Goal: Task Accomplishment & Management: Manage account settings

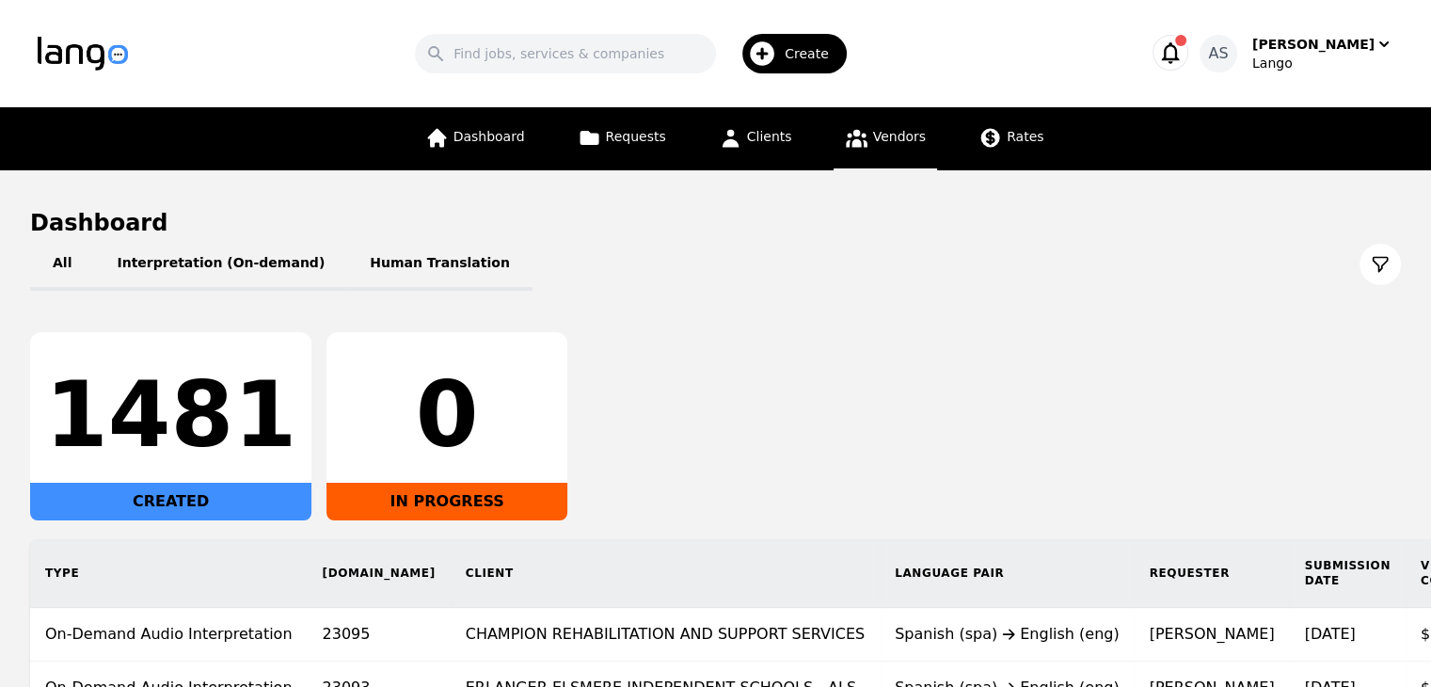
click at [905, 144] on span "Vendors" at bounding box center [899, 136] width 53 height 15
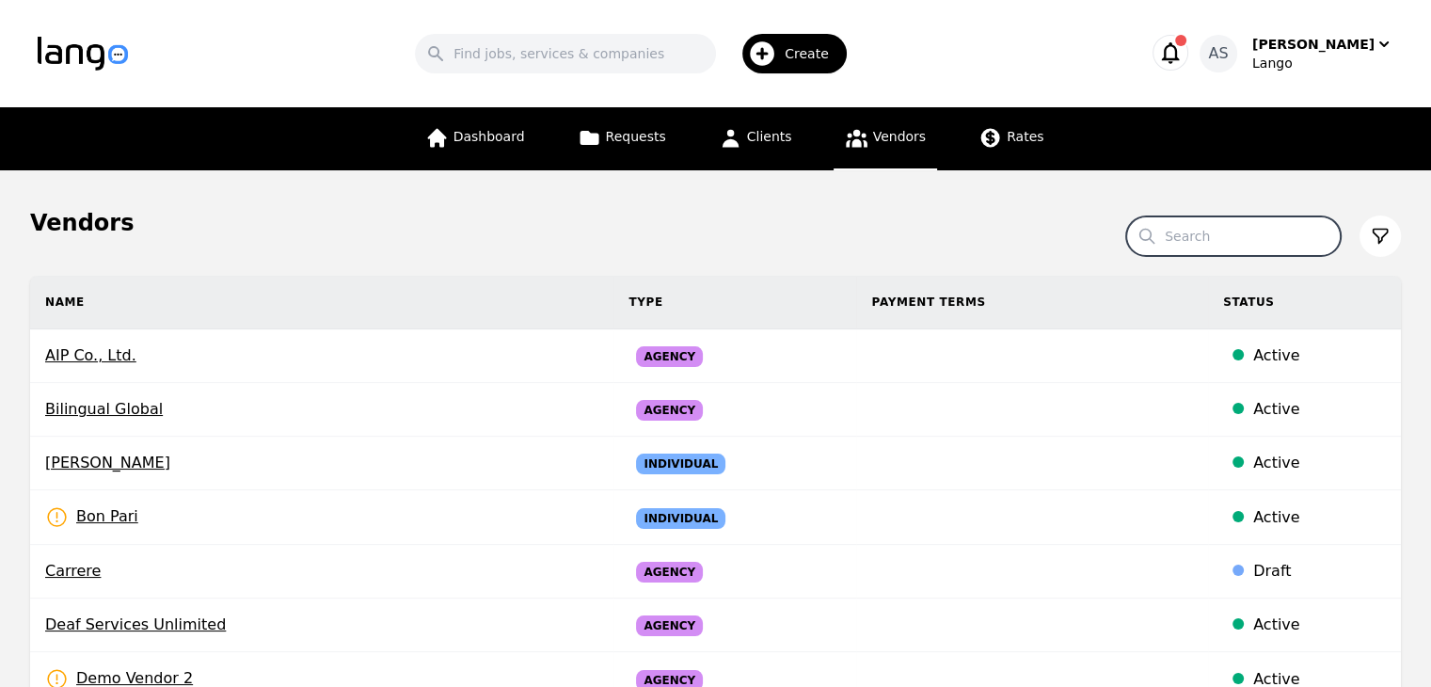
click at [1218, 244] on input "Search" at bounding box center [1233, 236] width 215 height 40
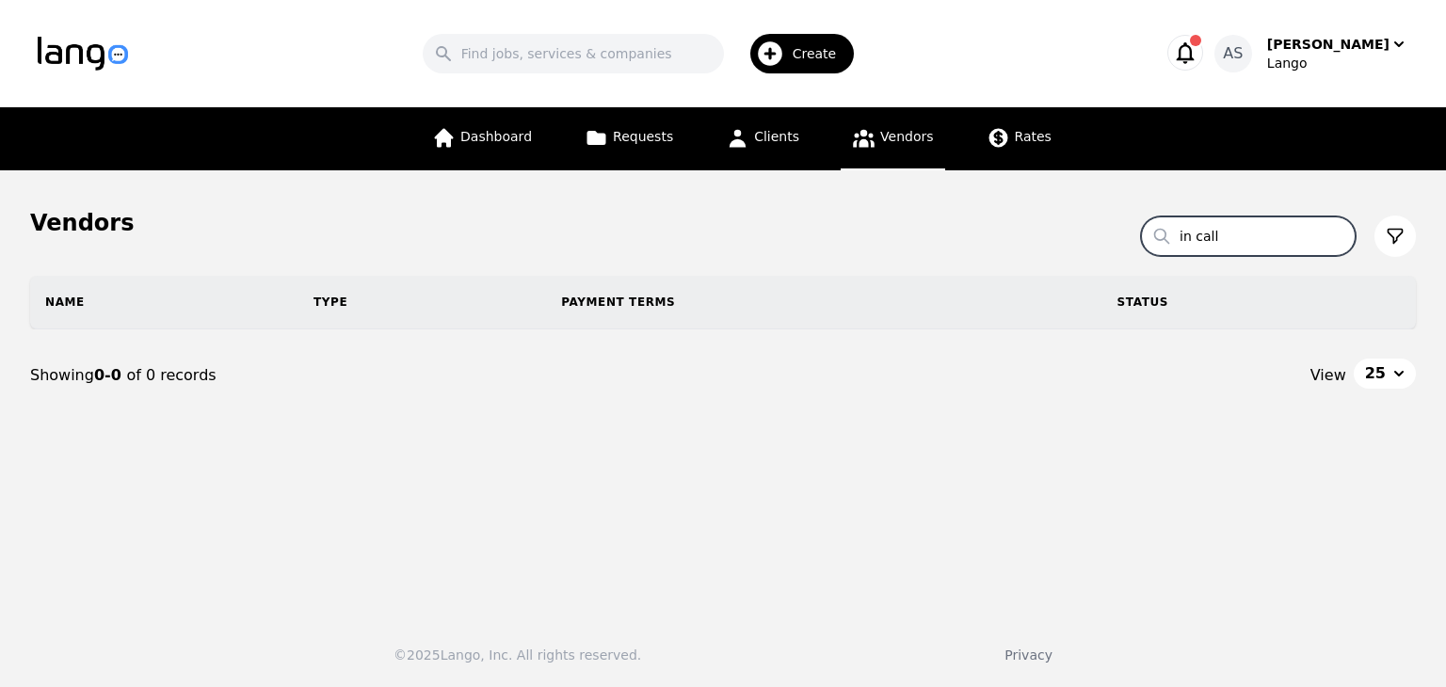
click at [1208, 236] on input "in call" at bounding box center [1248, 236] width 215 height 40
type input "incall"
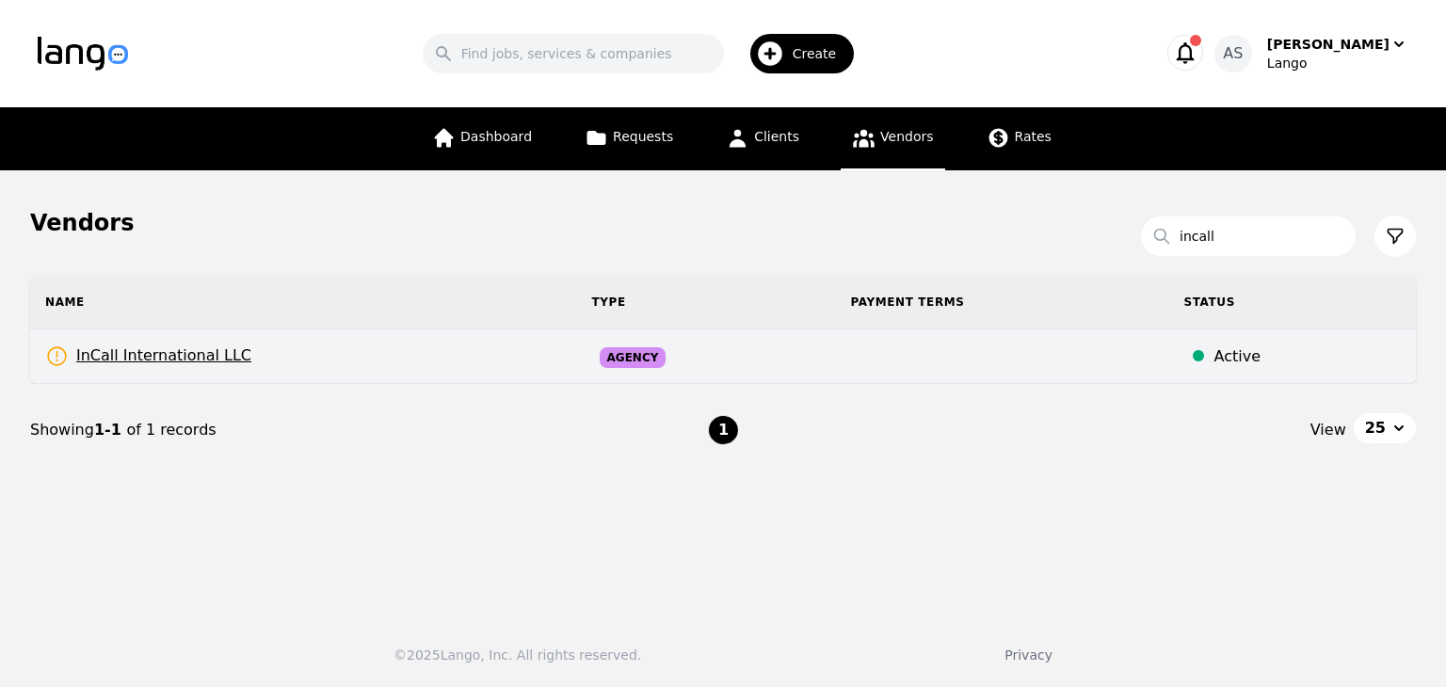
click at [326, 355] on td "InCall International LLC Rates Need to be set" at bounding box center [303, 356] width 547 height 55
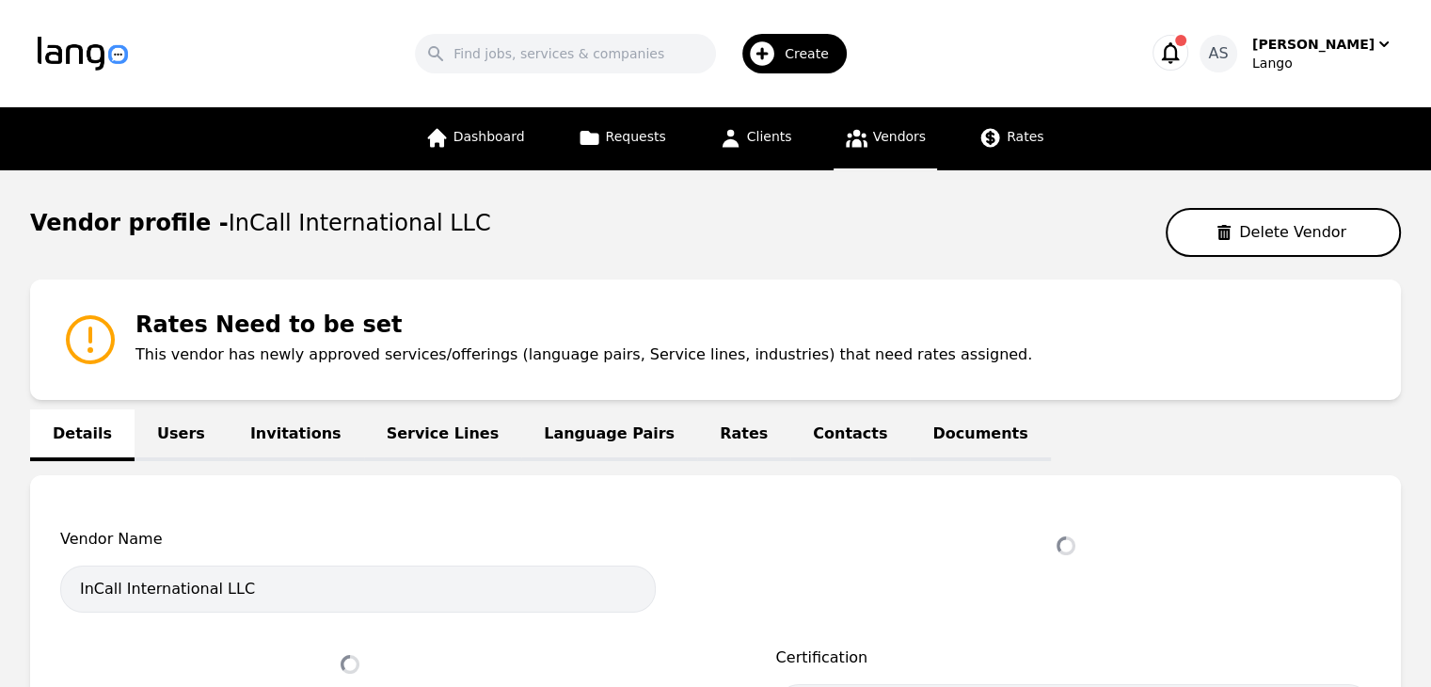
select select "active"
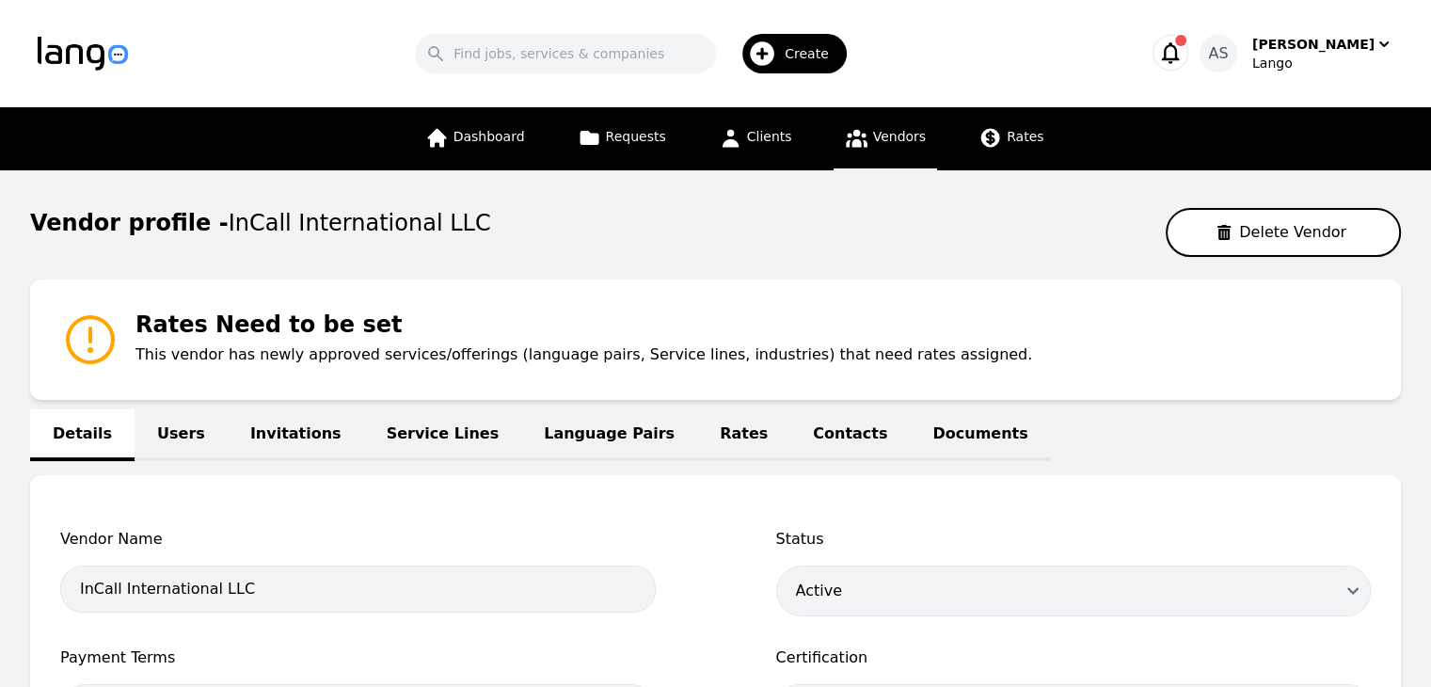
click at [158, 416] on link "Users" at bounding box center [181, 435] width 93 height 52
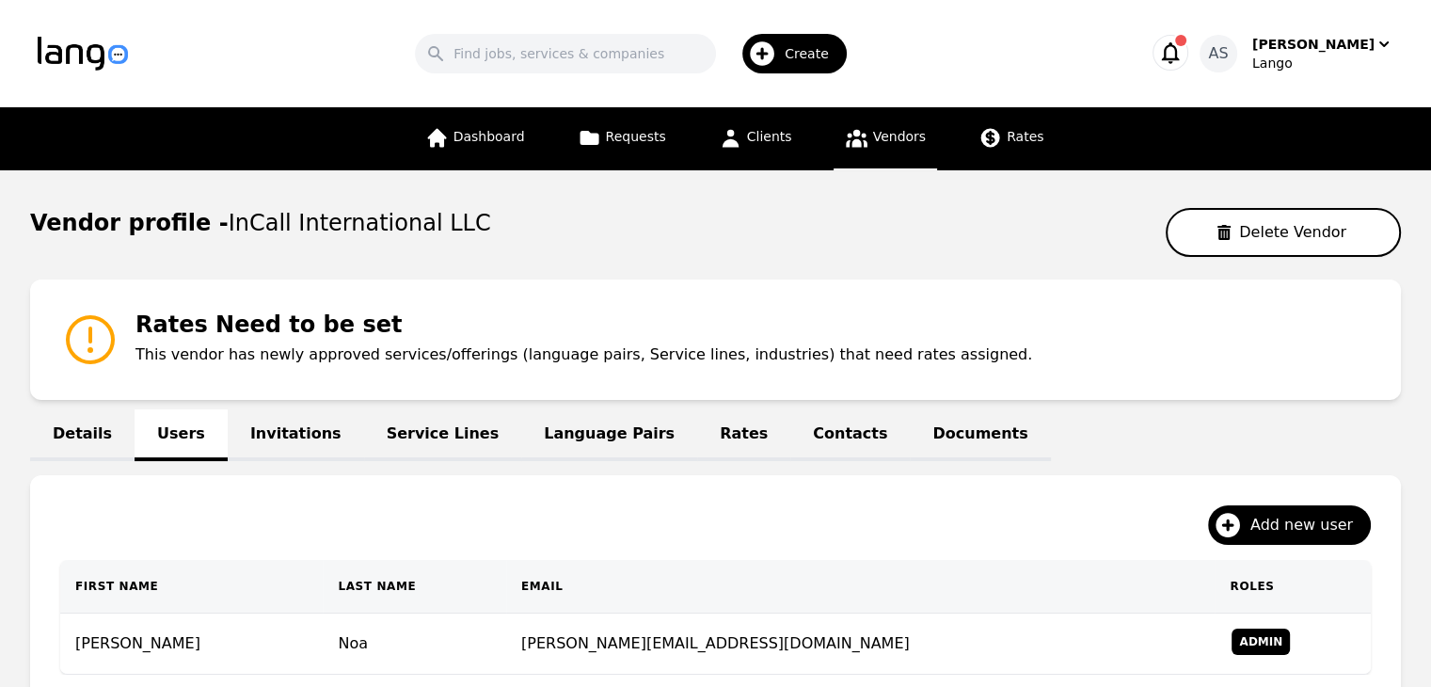
scroll to position [246, 0]
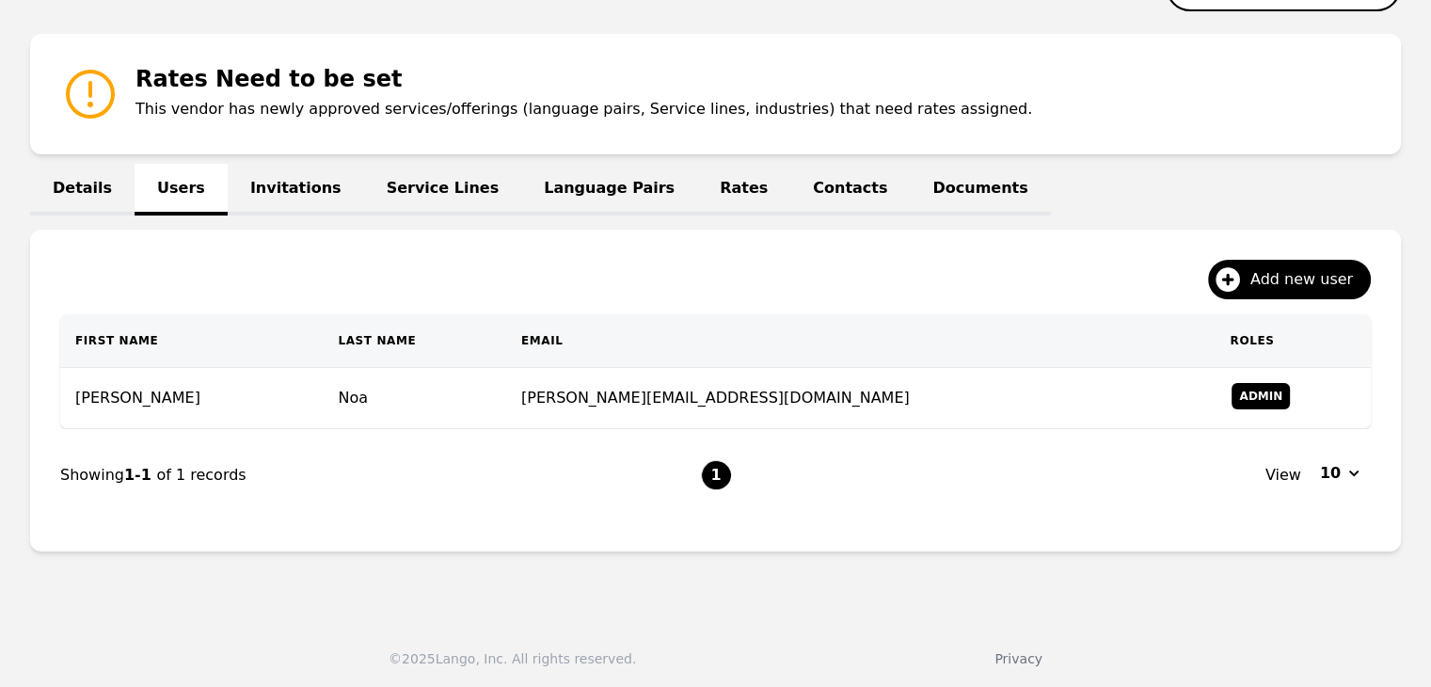
click at [283, 169] on link "Invitations" at bounding box center [296, 190] width 136 height 52
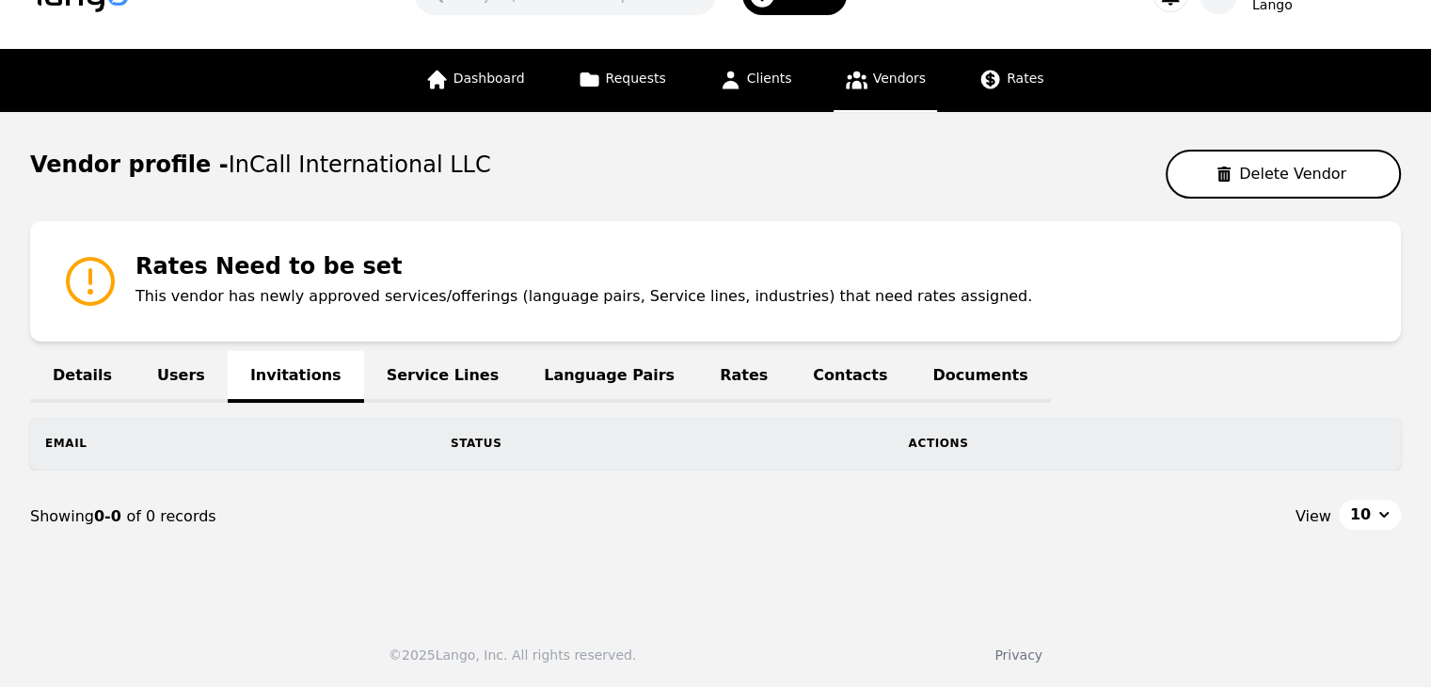
scroll to position [56, 0]
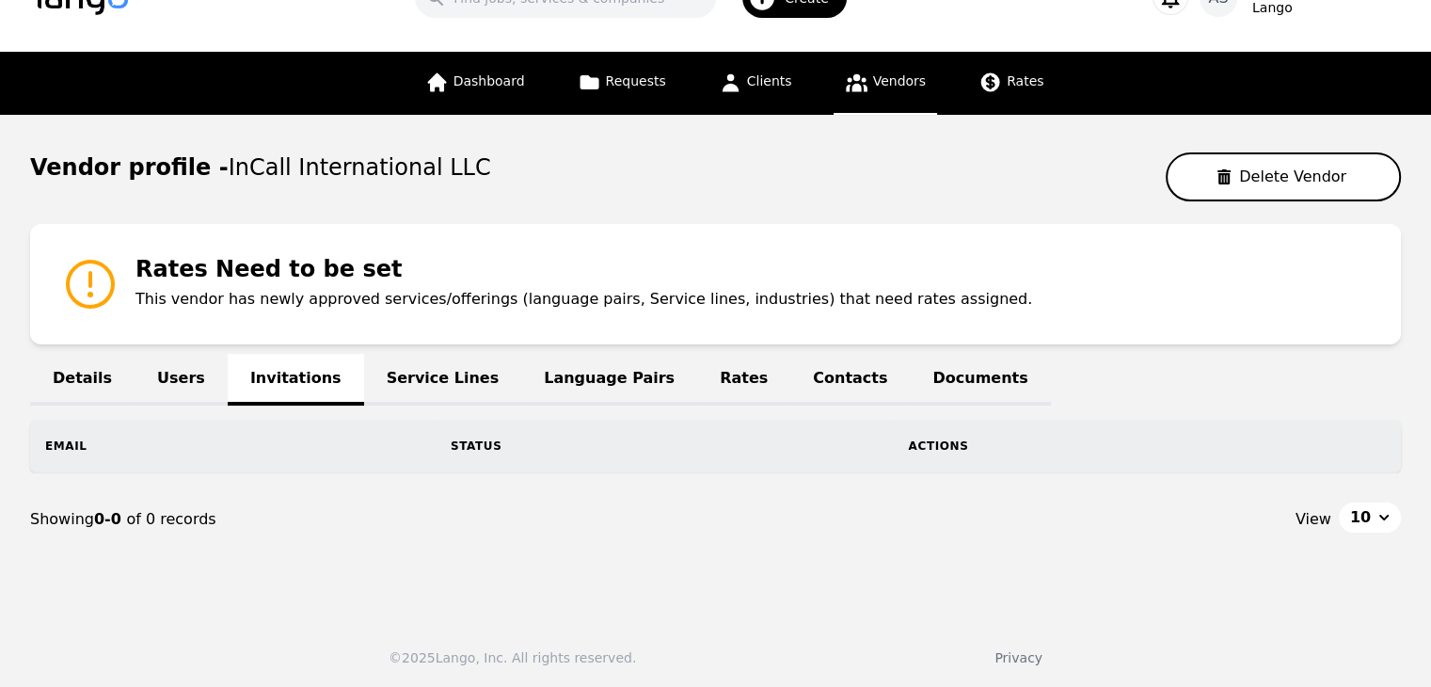
click at [162, 374] on link "Users" at bounding box center [181, 380] width 93 height 52
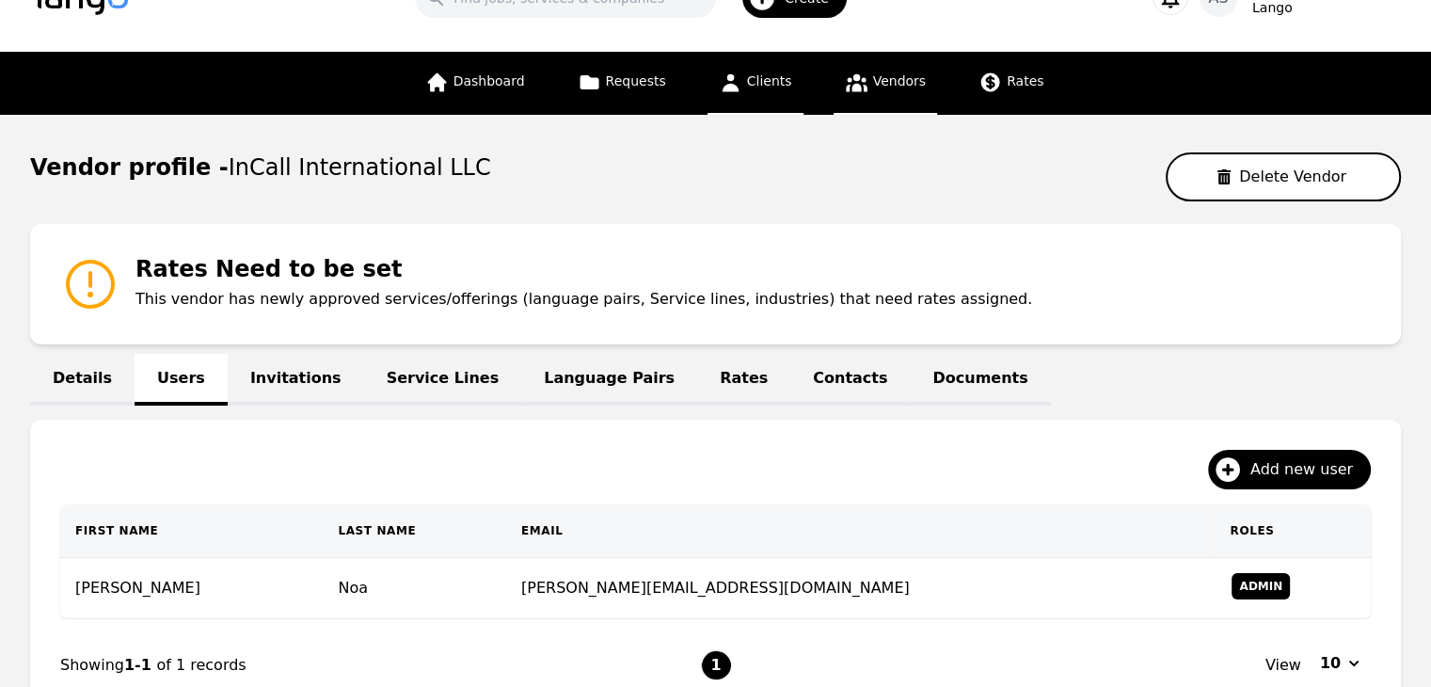
click at [781, 75] on span "Clients" at bounding box center [769, 80] width 45 height 15
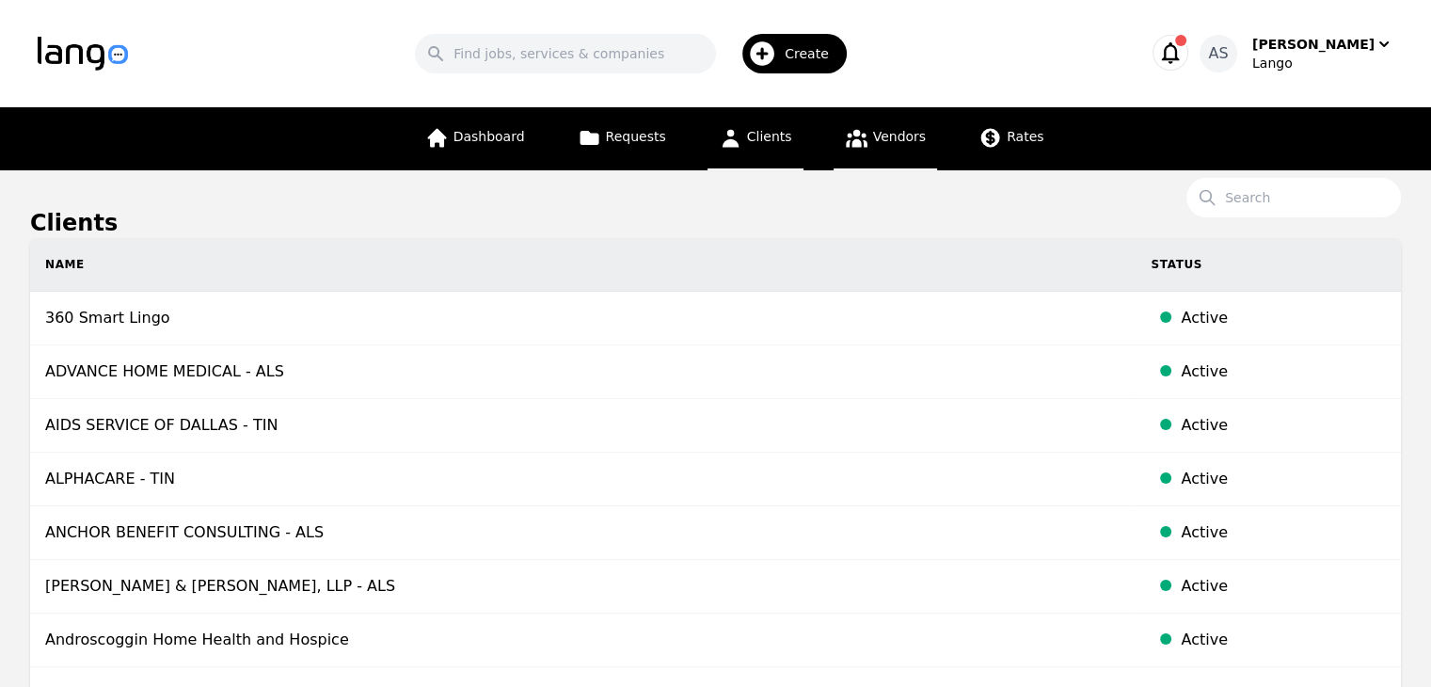
click at [887, 140] on span "Vendors" at bounding box center [899, 136] width 53 height 15
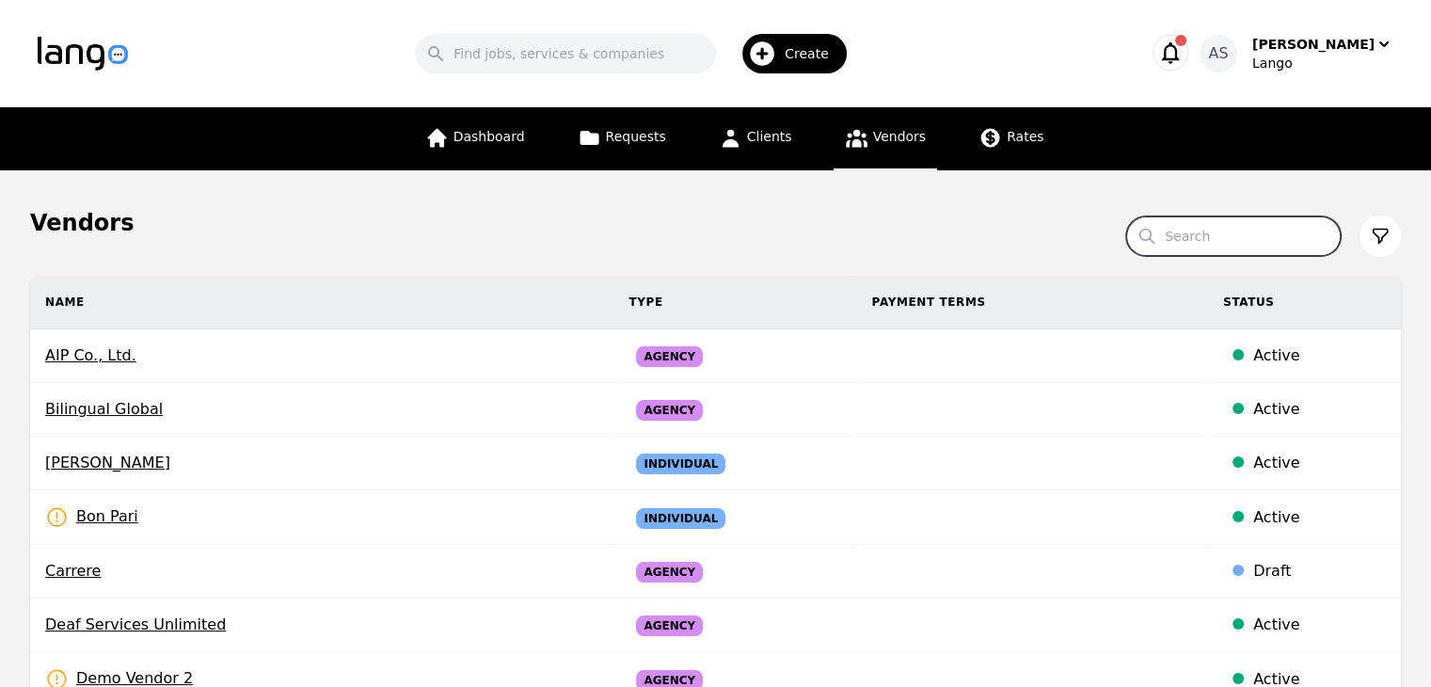
click at [1281, 238] on input "Search" at bounding box center [1233, 236] width 215 height 40
type input "noa"
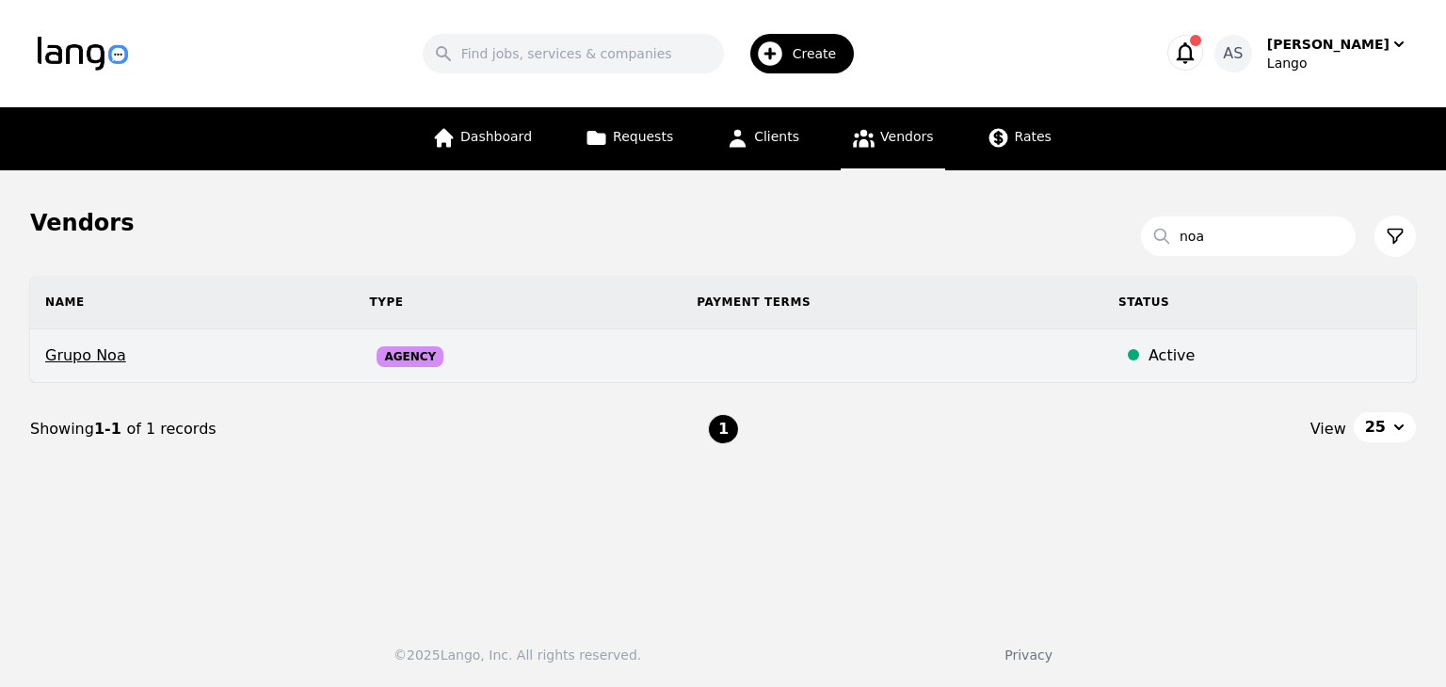
click at [500, 371] on td "Agency" at bounding box center [517, 356] width 327 height 54
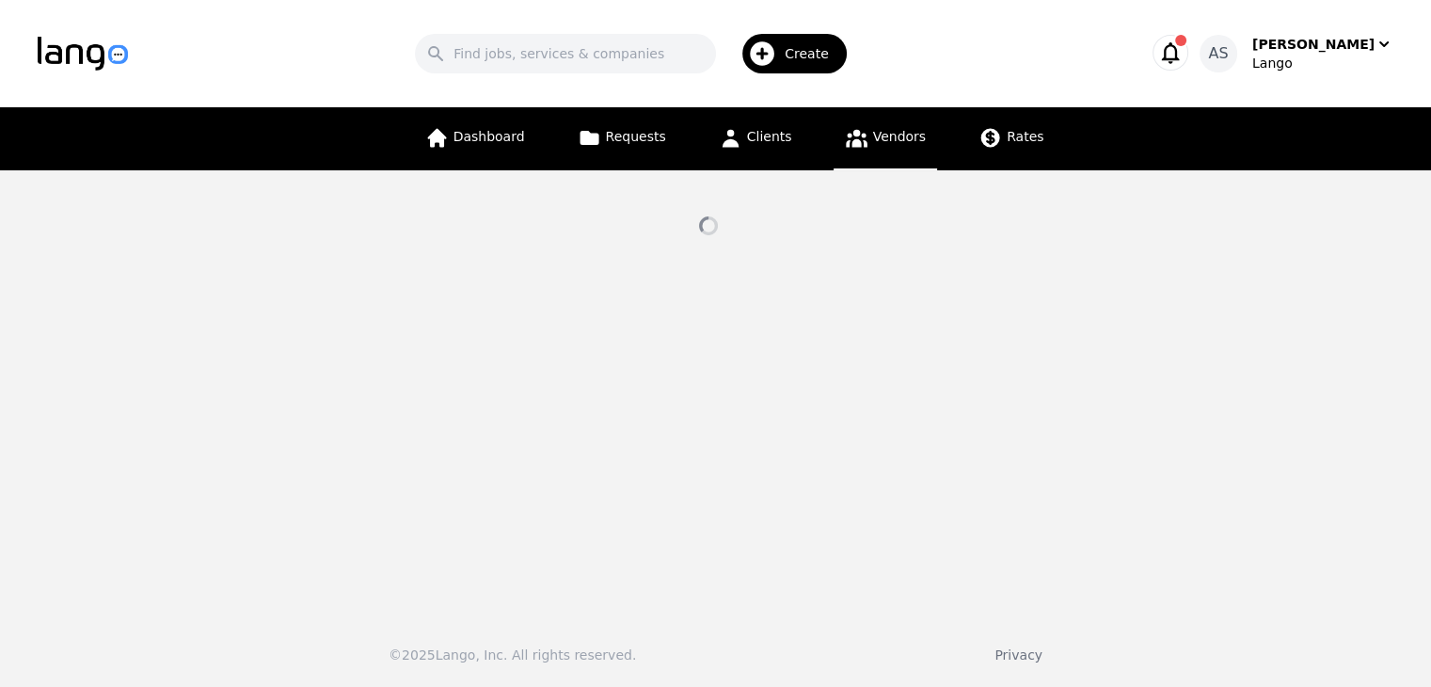
select select "active"
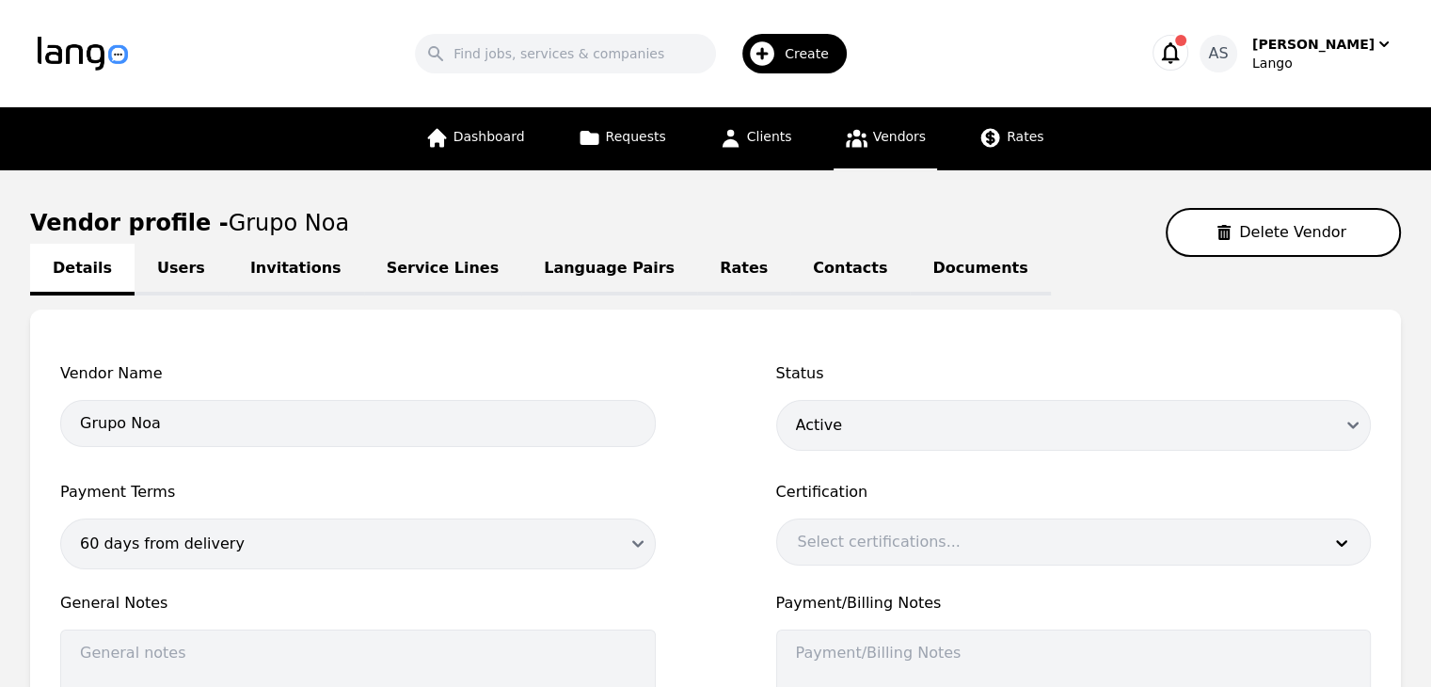
click at [168, 255] on link "Users" at bounding box center [181, 270] width 93 height 52
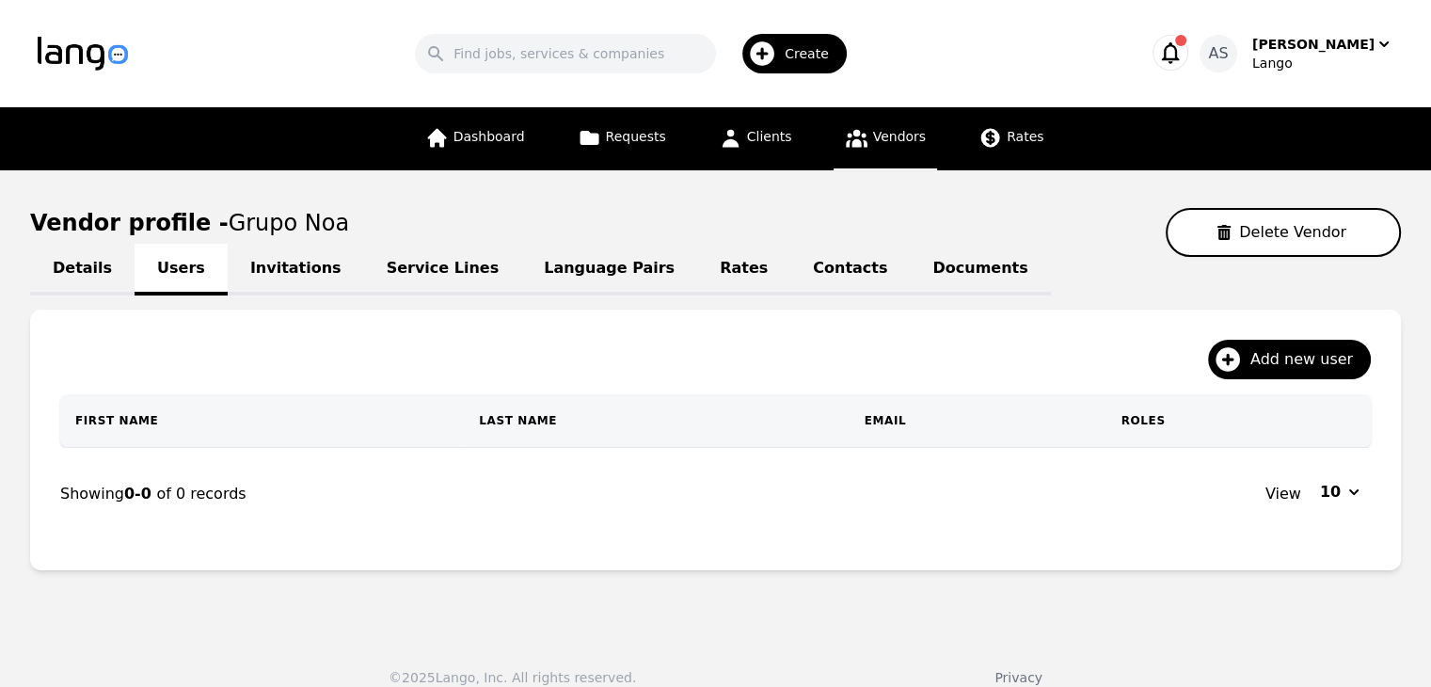
click at [279, 255] on link "Invitations" at bounding box center [296, 270] width 136 height 52
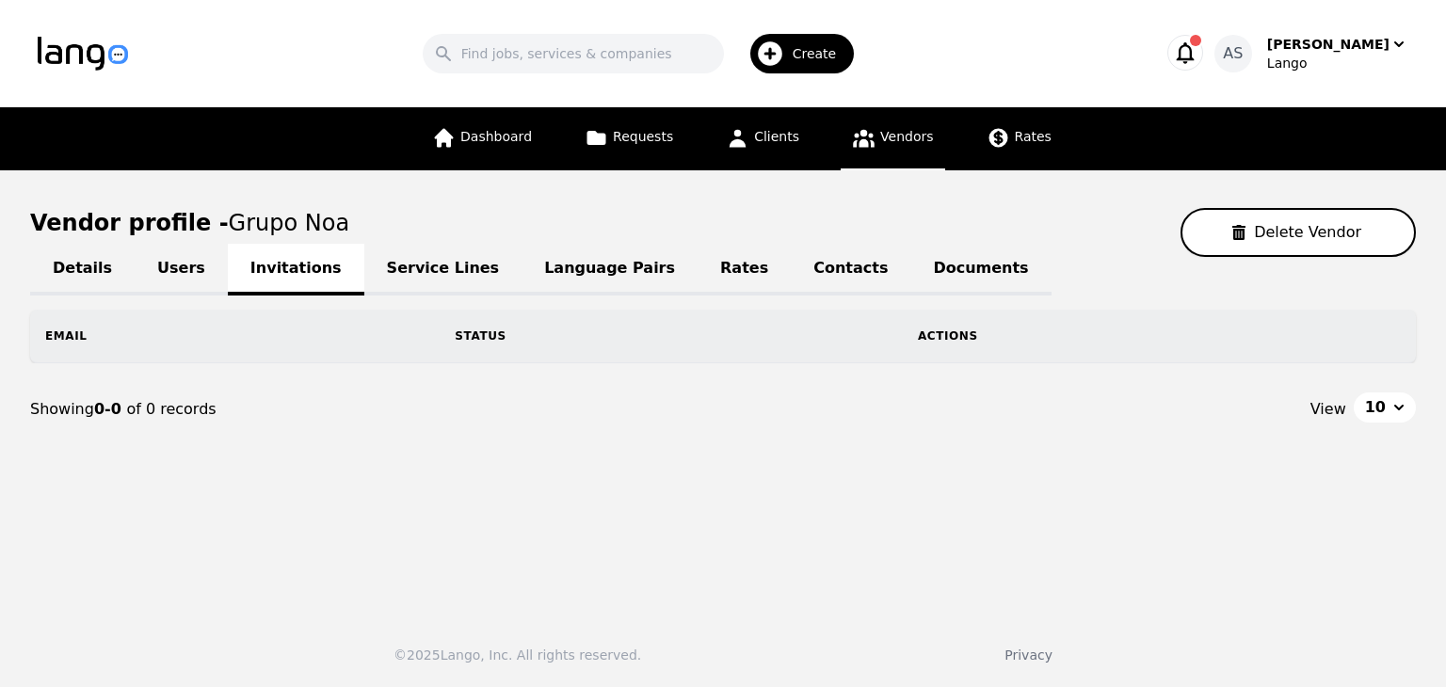
click at [168, 262] on link "Users" at bounding box center [181, 270] width 93 height 52
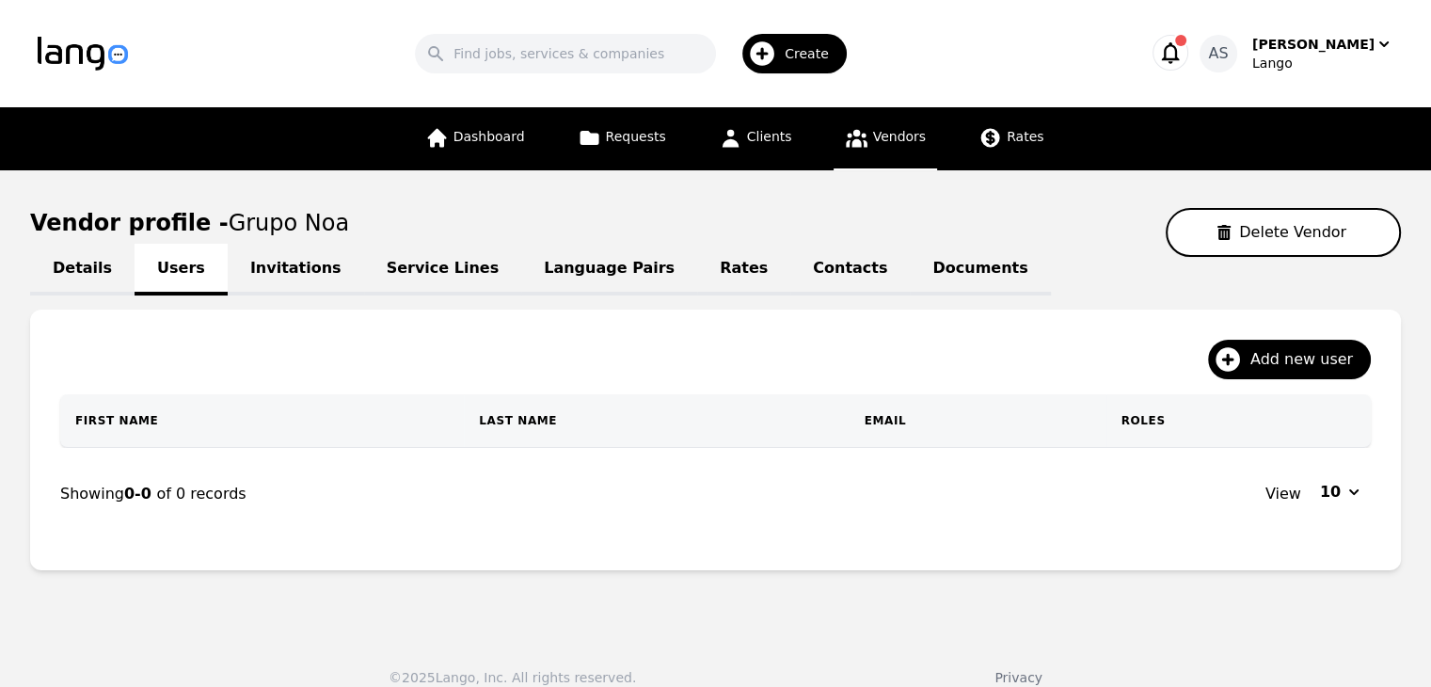
click at [89, 262] on link "Details" at bounding box center [82, 270] width 104 height 52
select select "active"
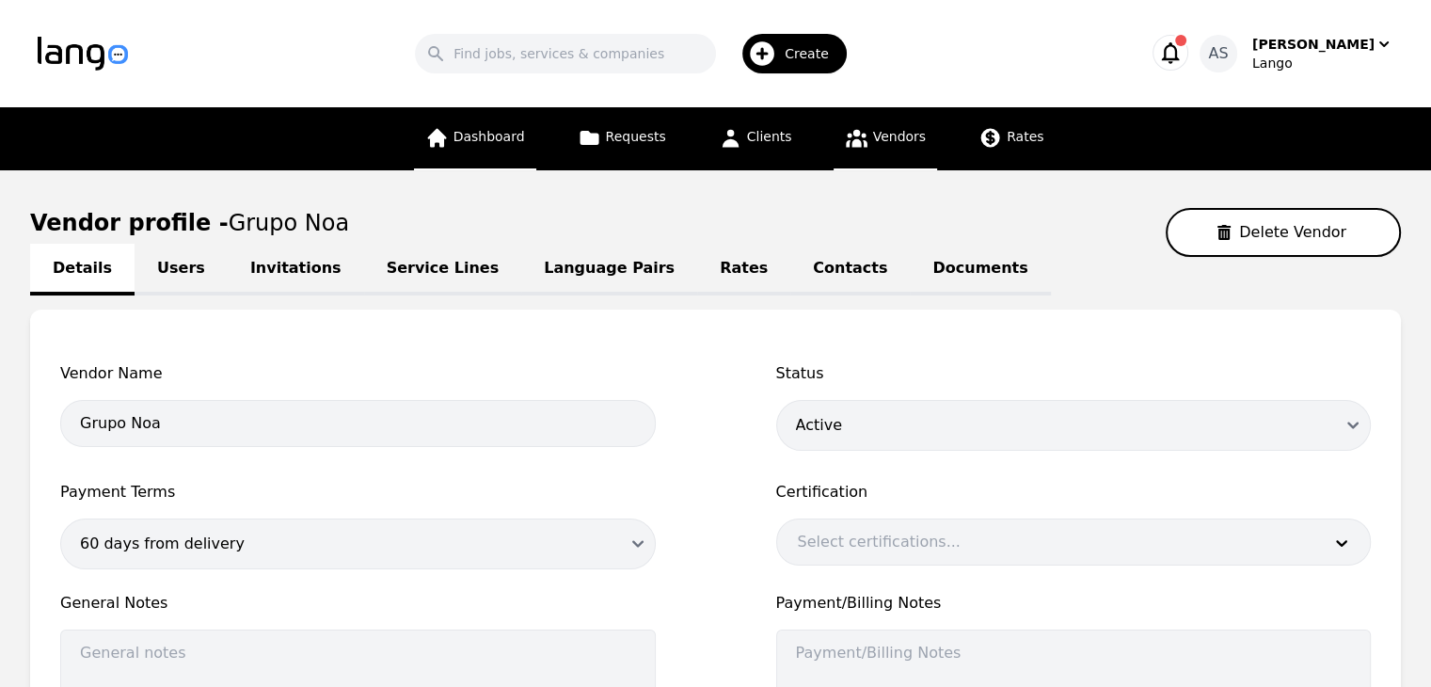
click at [493, 148] on link "Dashboard" at bounding box center [475, 138] width 122 height 63
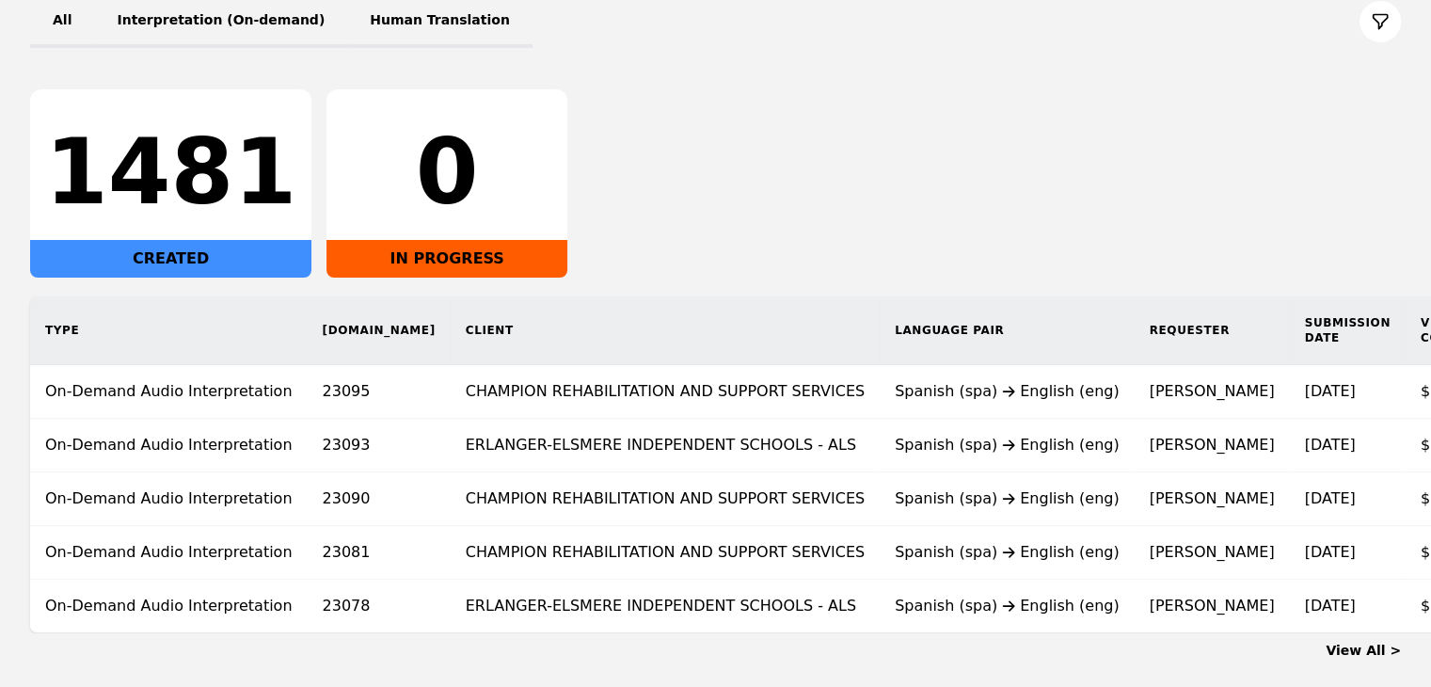
scroll to position [352, 0]
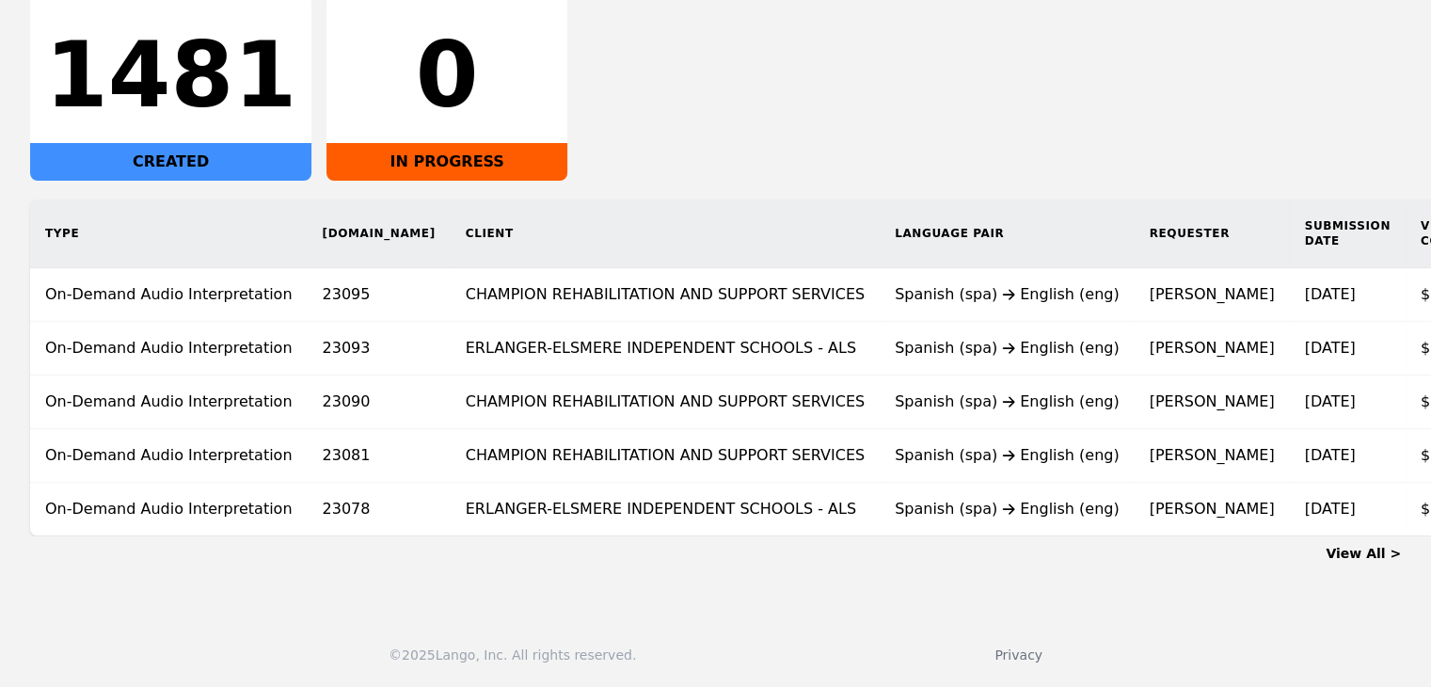
click at [1349, 546] on link "View All >" at bounding box center [1363, 553] width 75 height 15
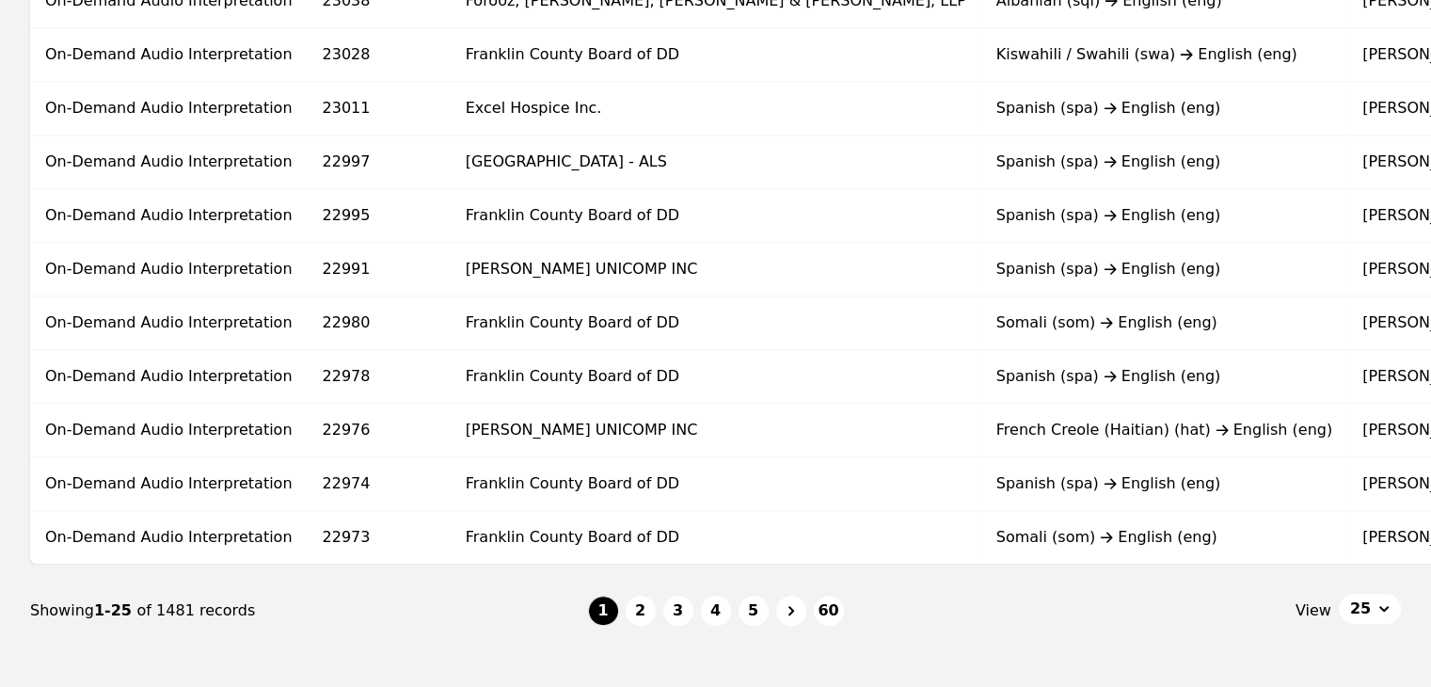
scroll to position [1205, 0]
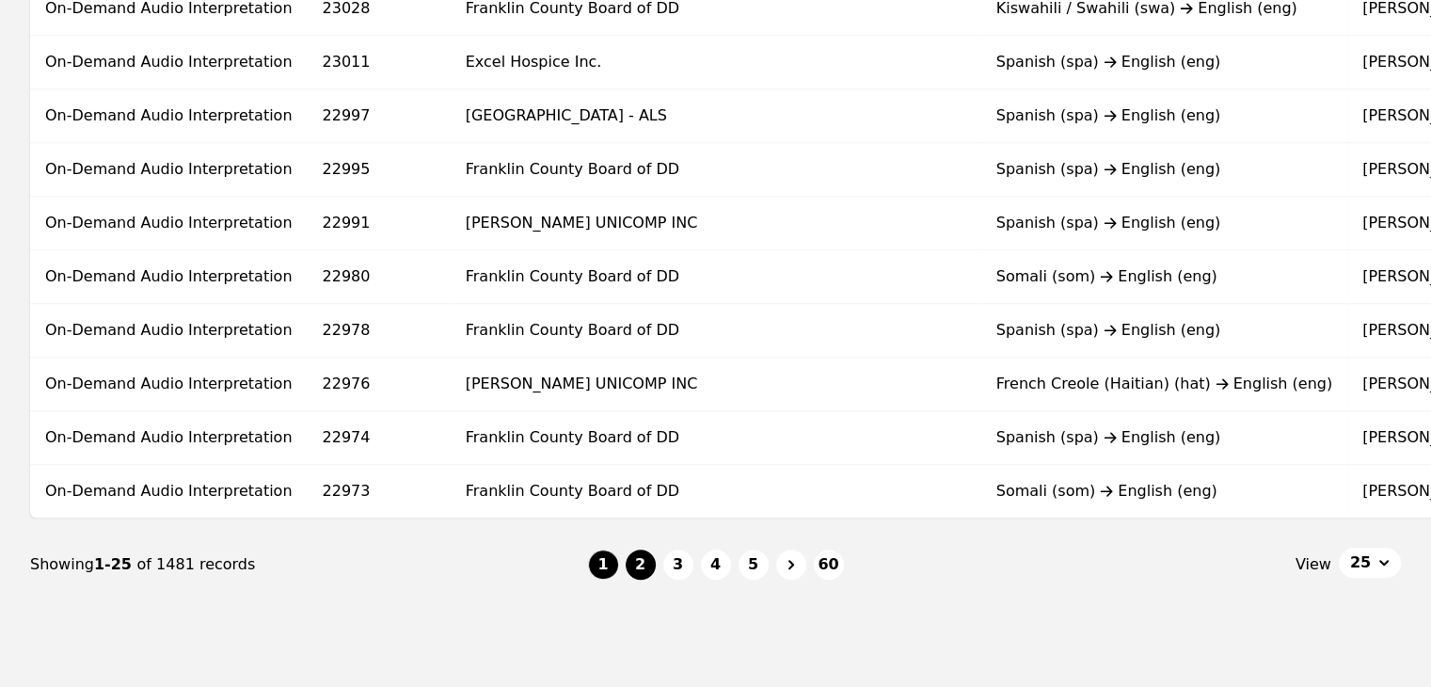
click at [647, 569] on button "2" at bounding box center [641, 565] width 30 height 30
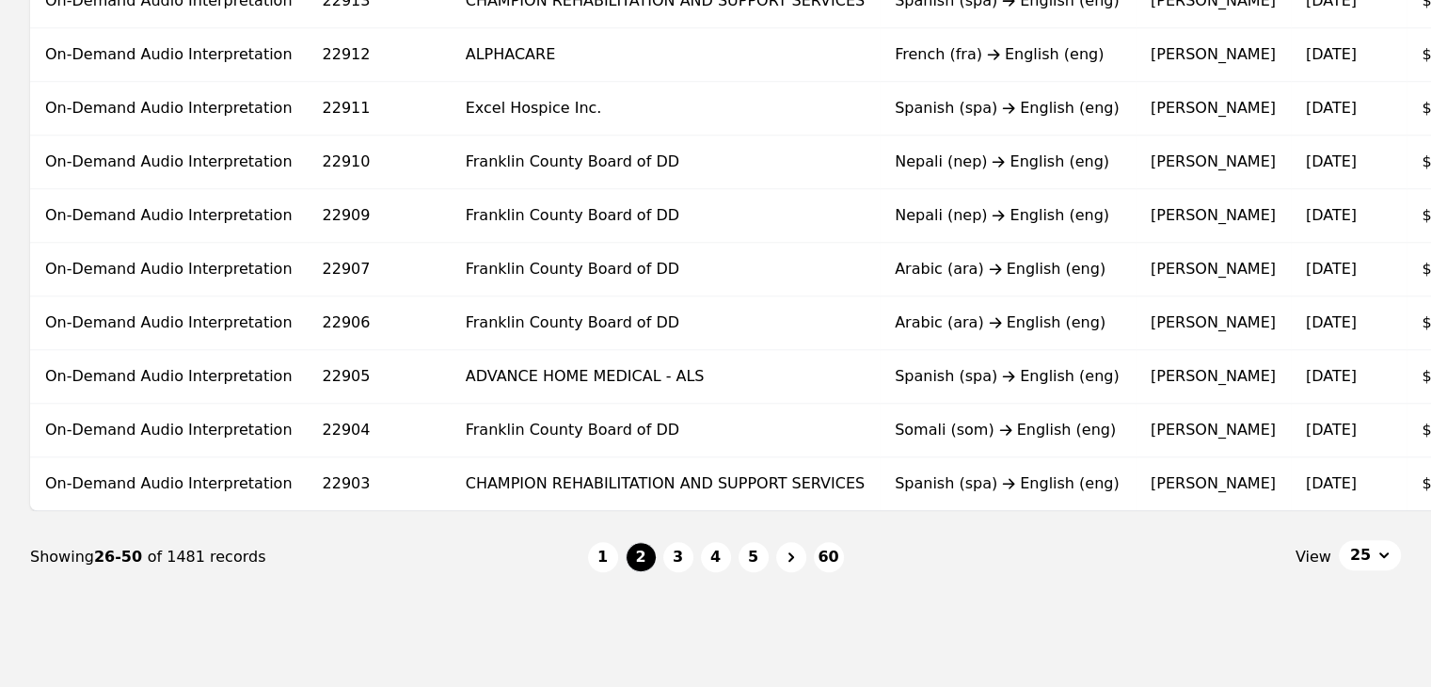
scroll to position [1260, 0]
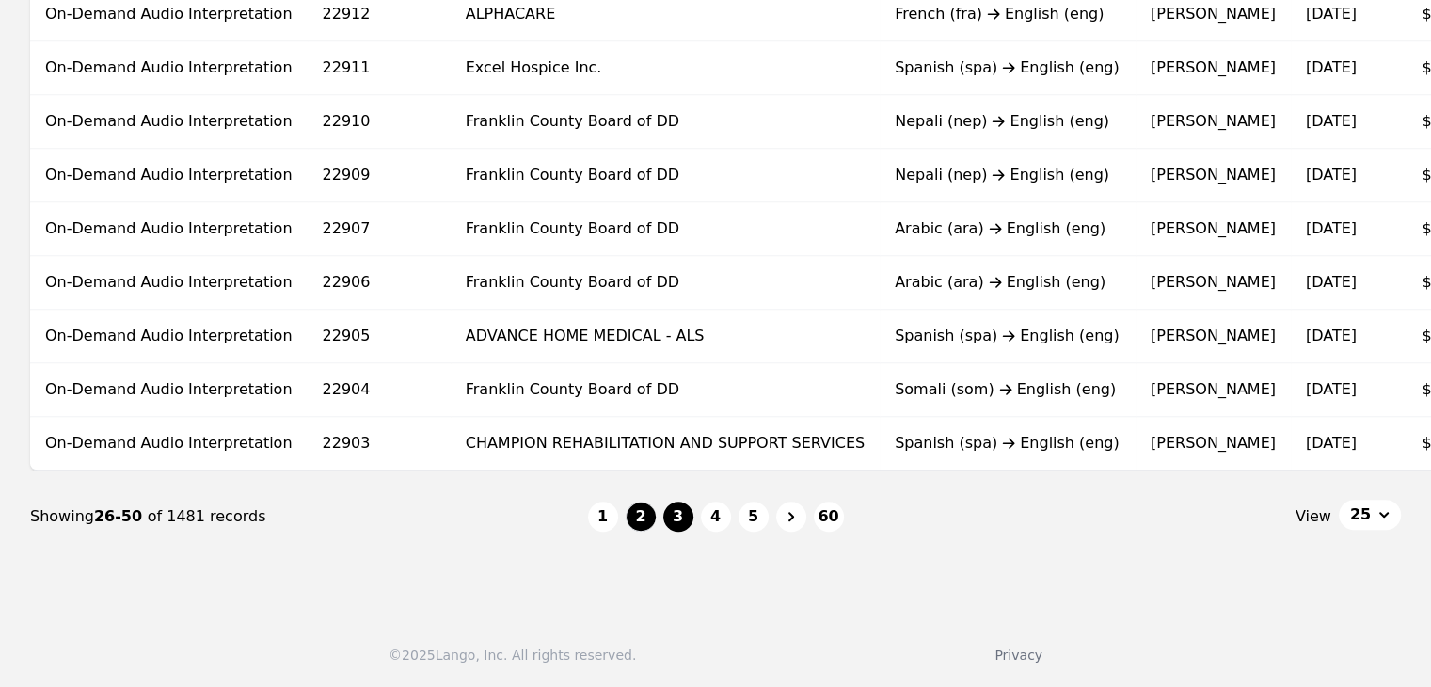
click at [683, 519] on button "3" at bounding box center [678, 517] width 30 height 30
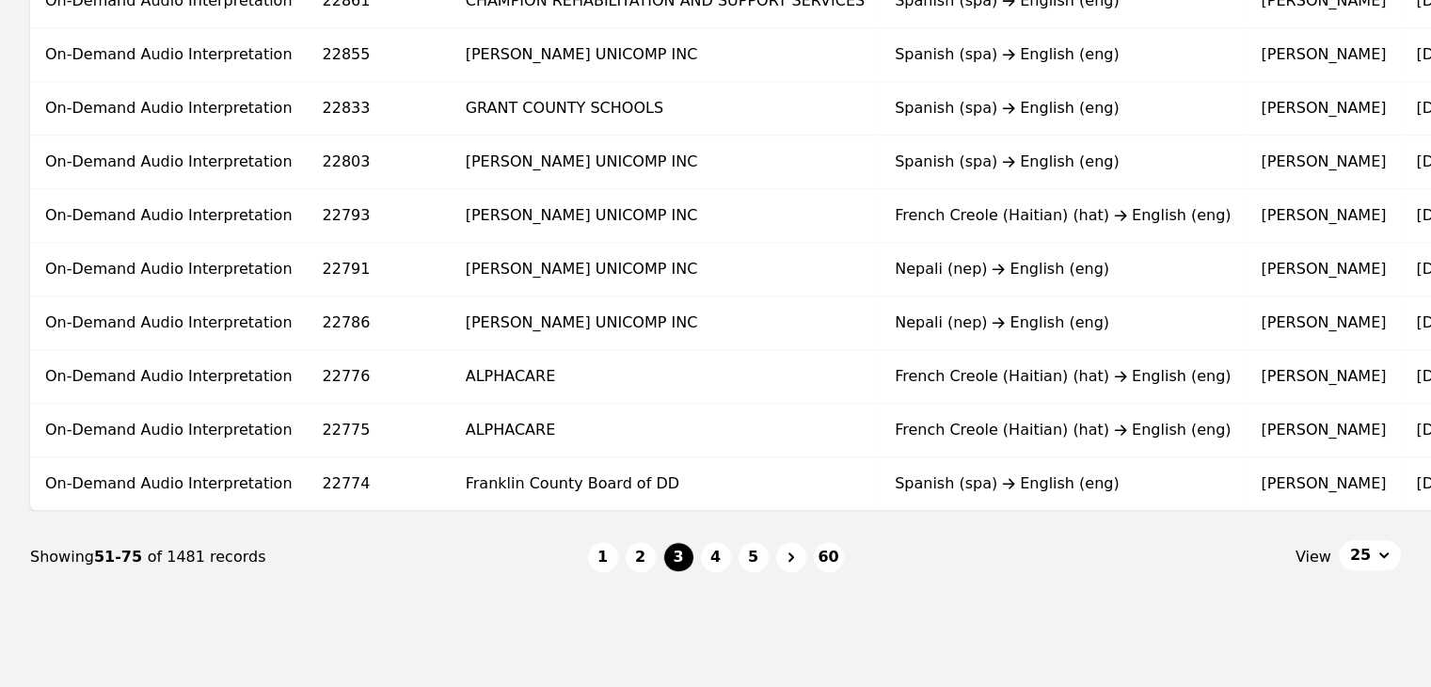
scroll to position [1214, 0]
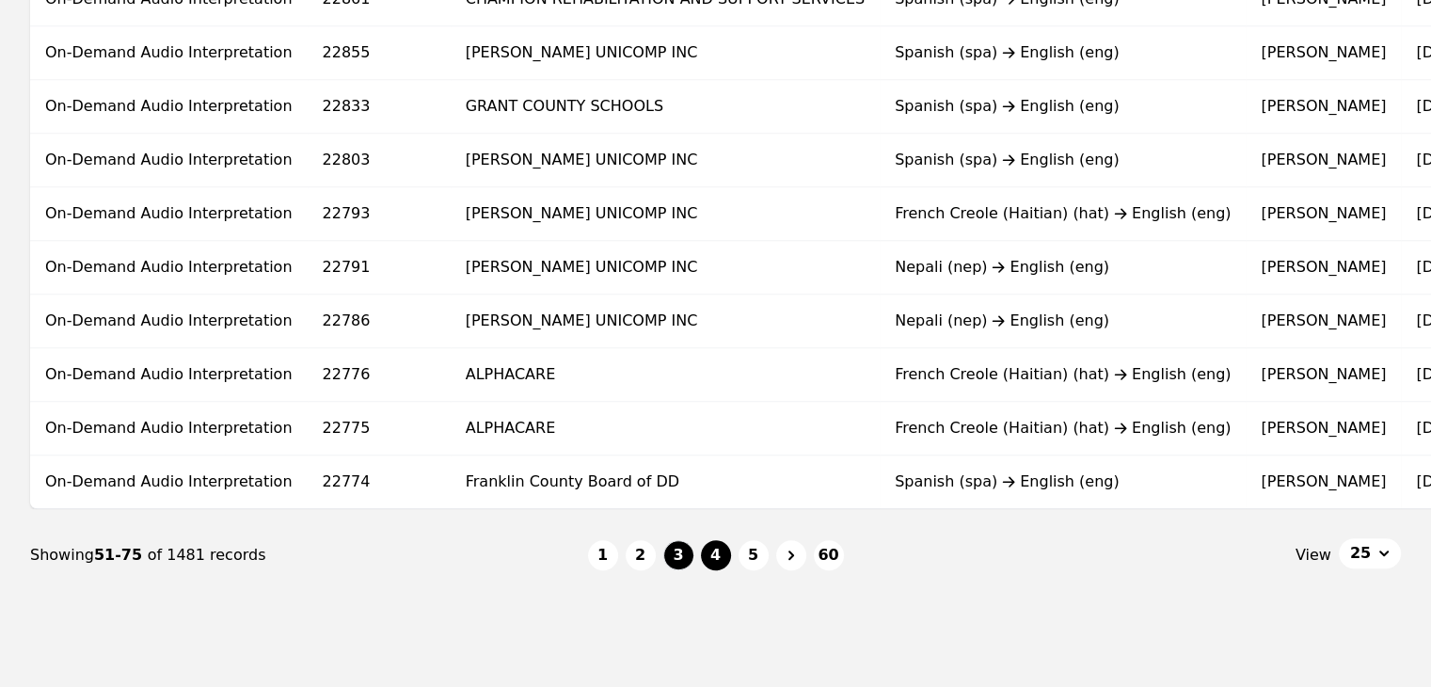
click at [715, 557] on button "4" at bounding box center [716, 555] width 30 height 30
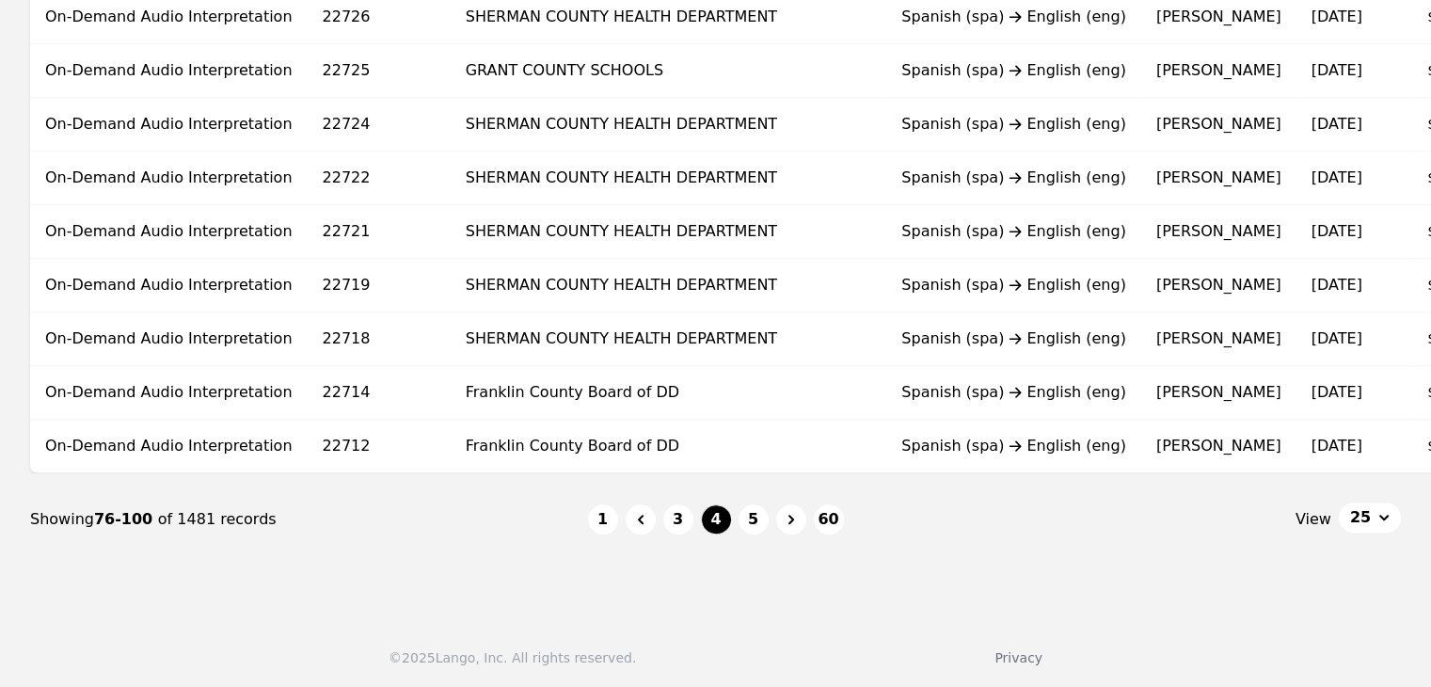
scroll to position [1250, 0]
click at [755, 535] on button "5" at bounding box center [754, 519] width 30 height 30
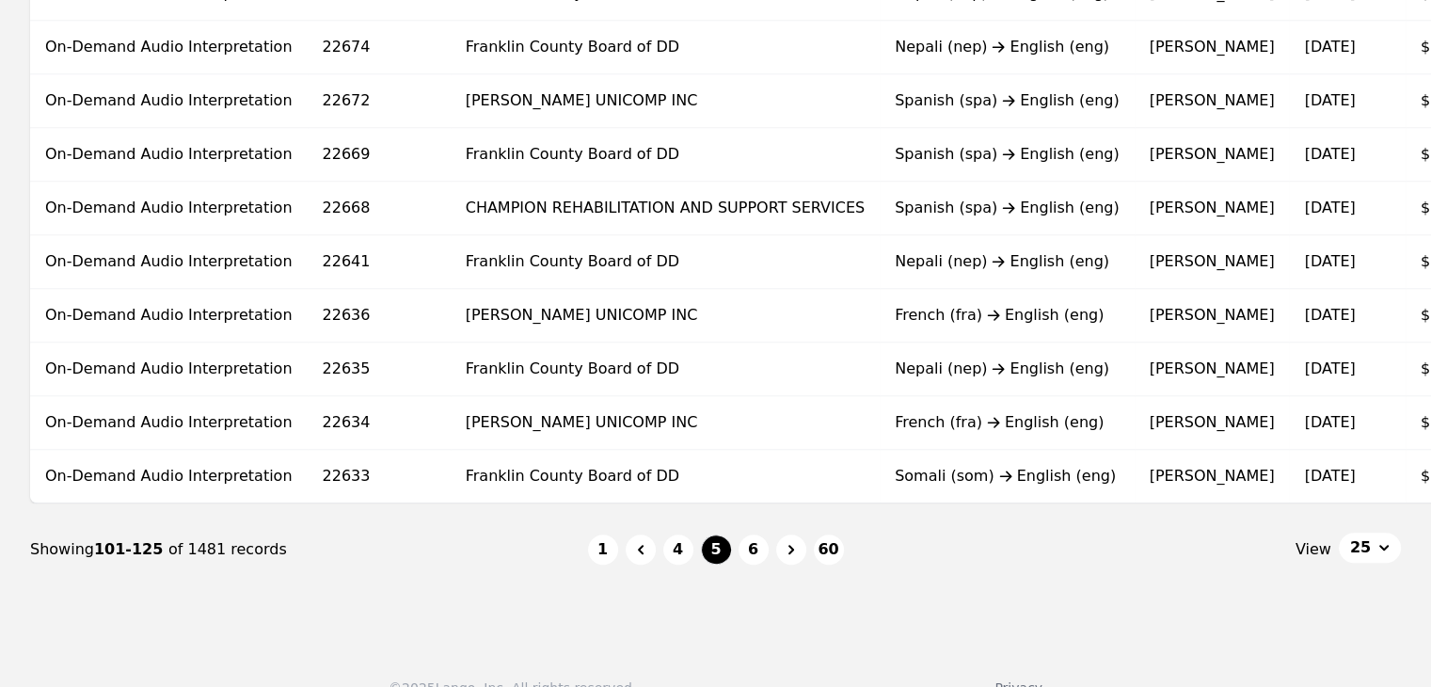
scroll to position [1222, 0]
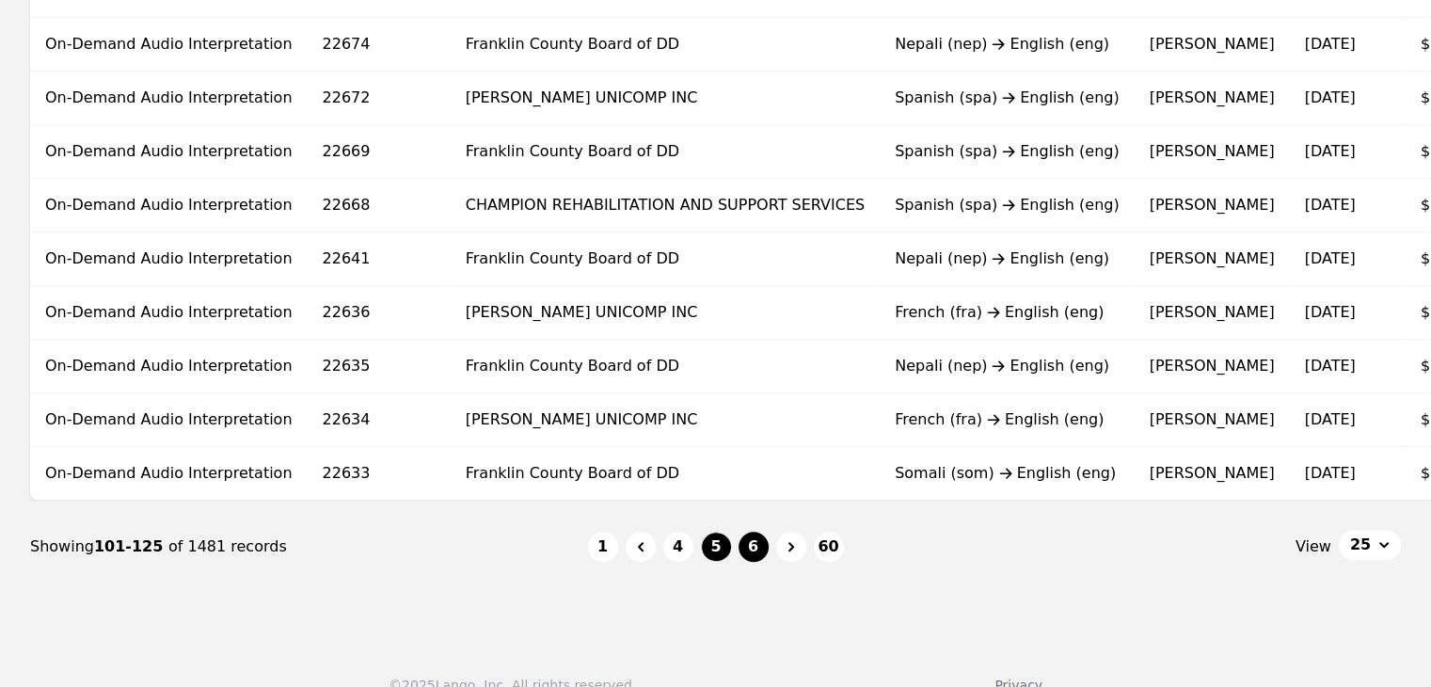
click at [755, 562] on button "6" at bounding box center [754, 547] width 30 height 30
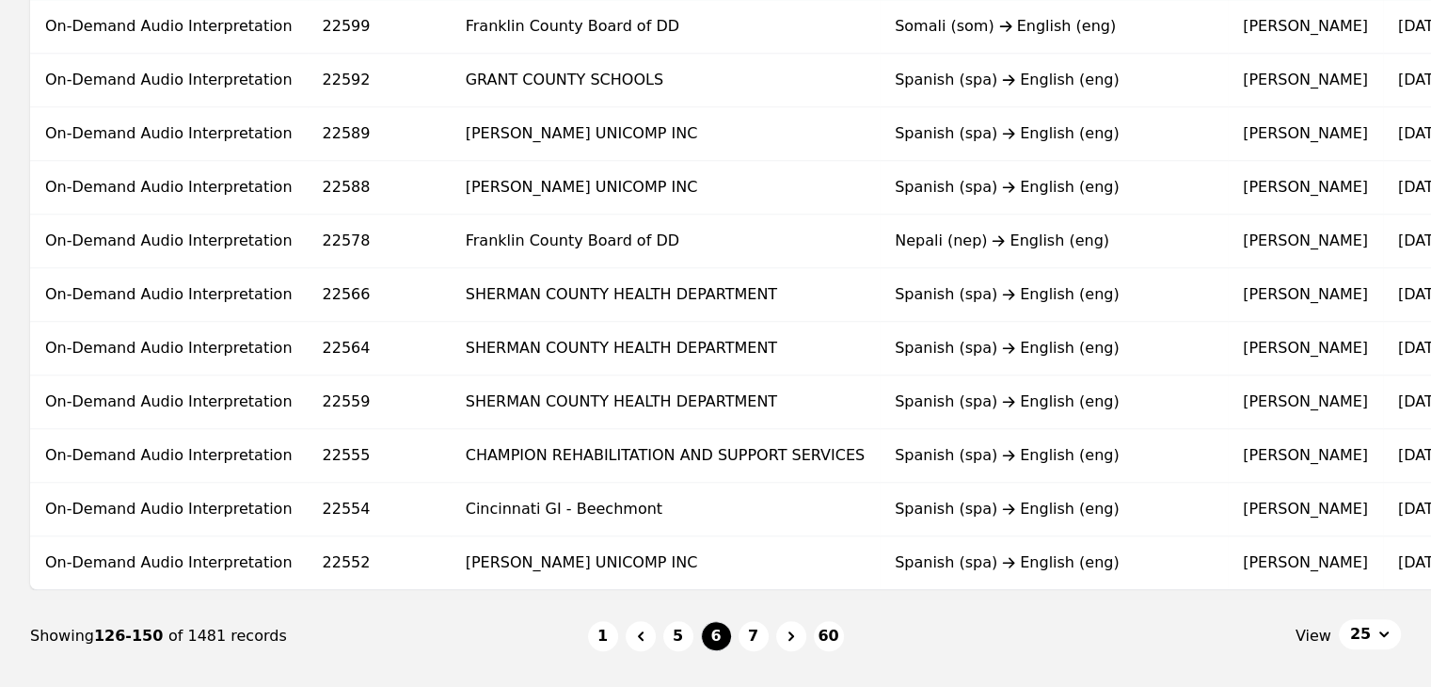
scroll to position [1135, 0]
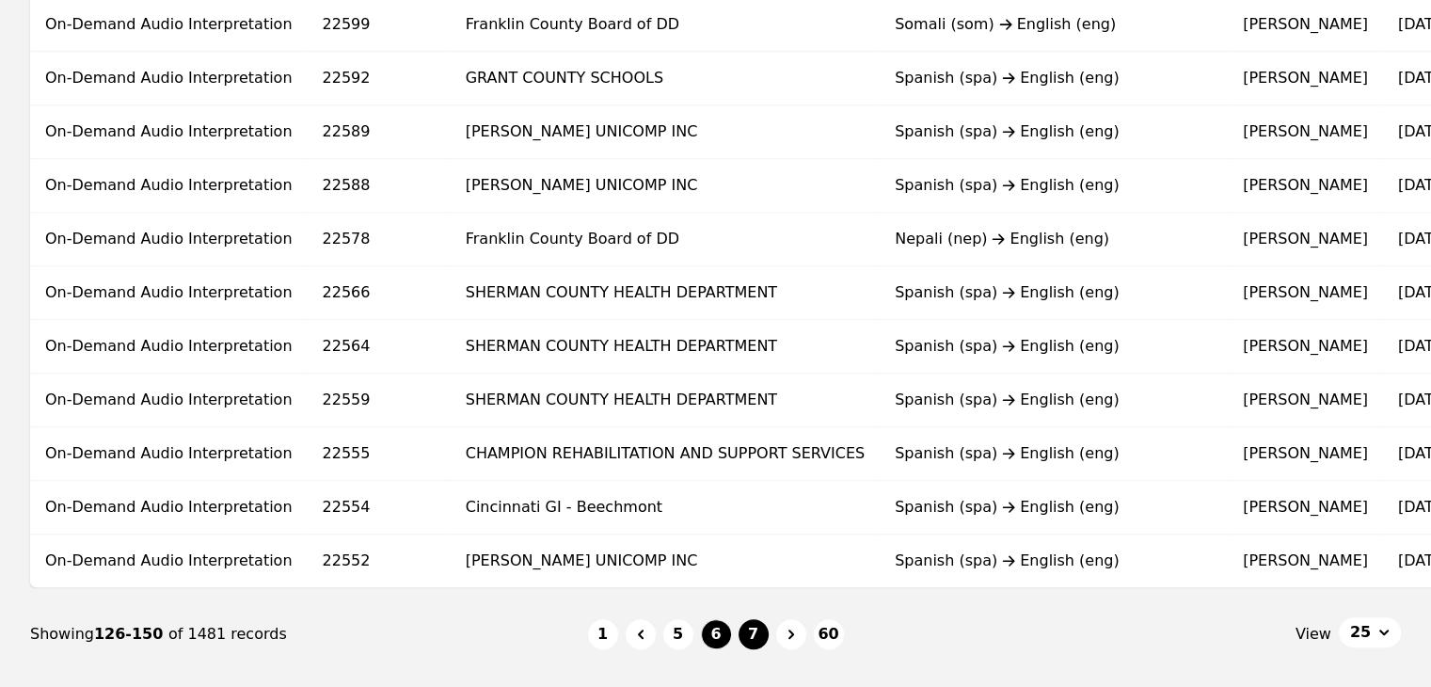
click at [751, 642] on button "7" at bounding box center [754, 634] width 30 height 30
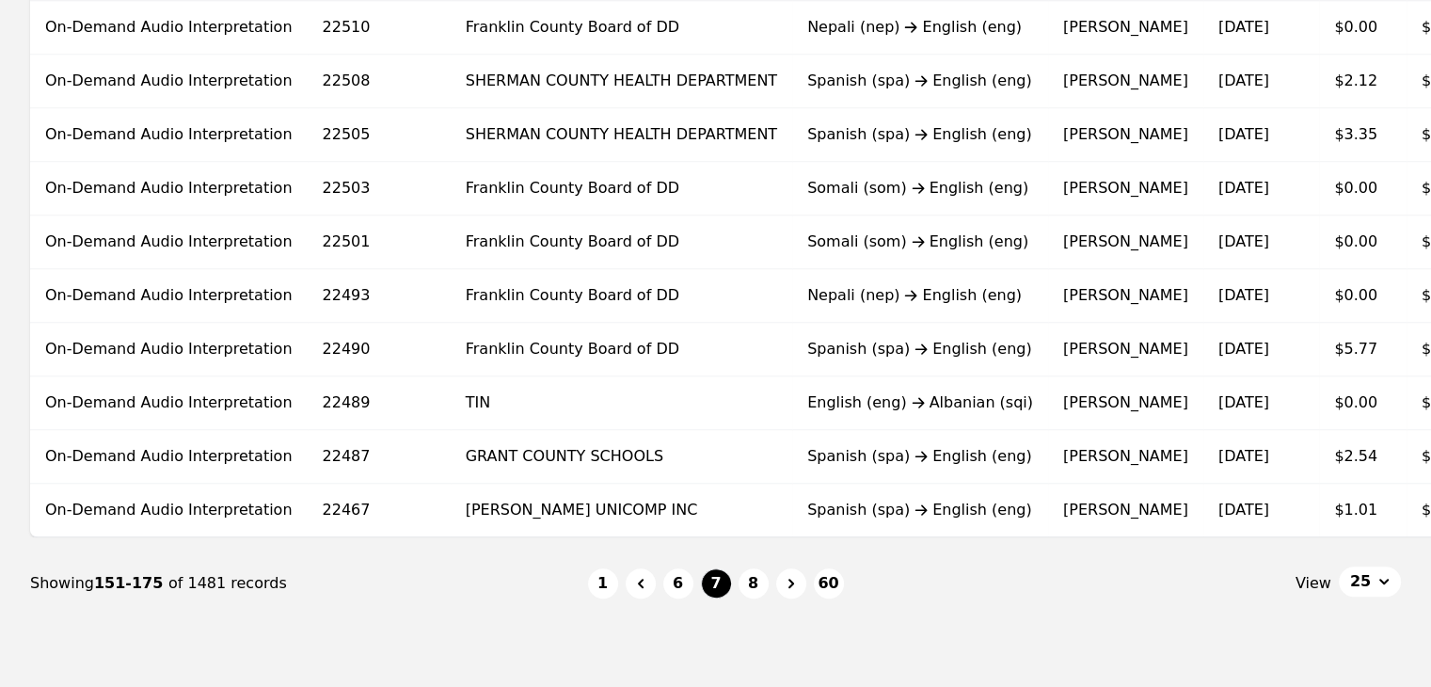
scroll to position [1188, 0]
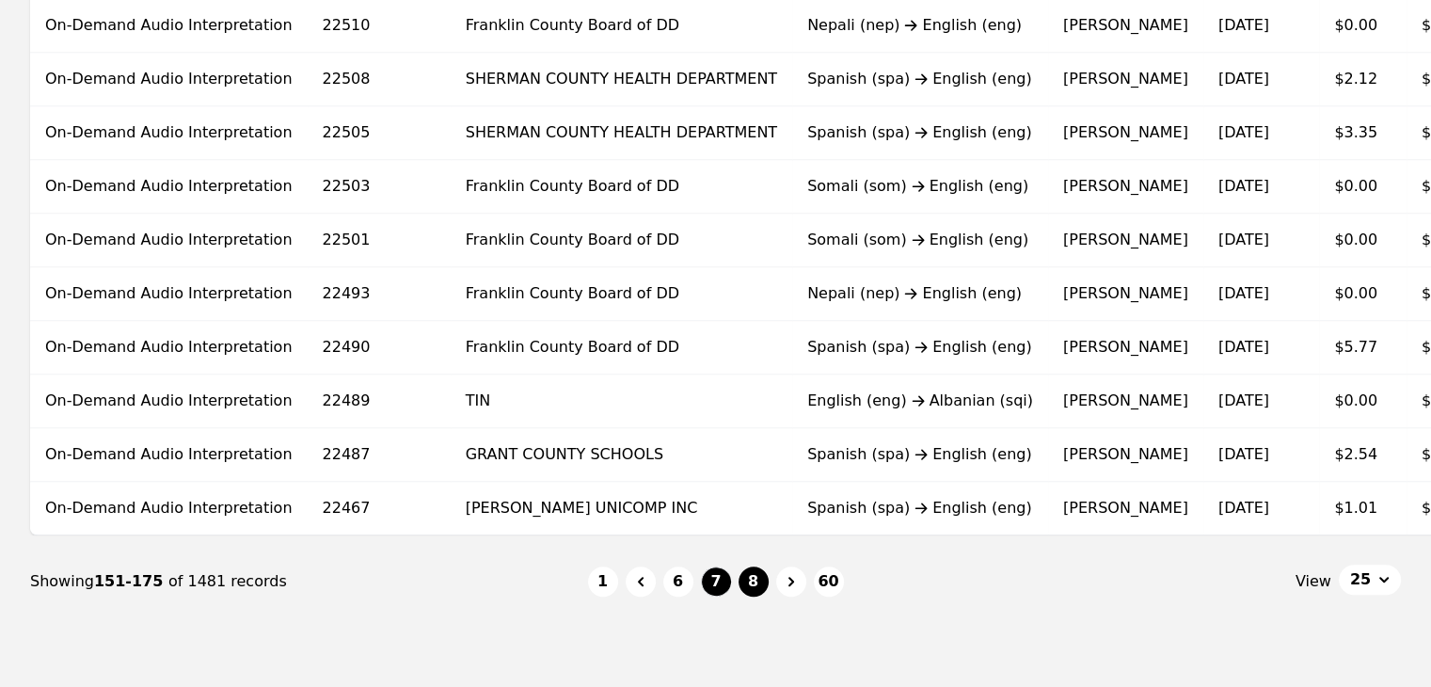
click at [757, 592] on button "8" at bounding box center [754, 582] width 30 height 30
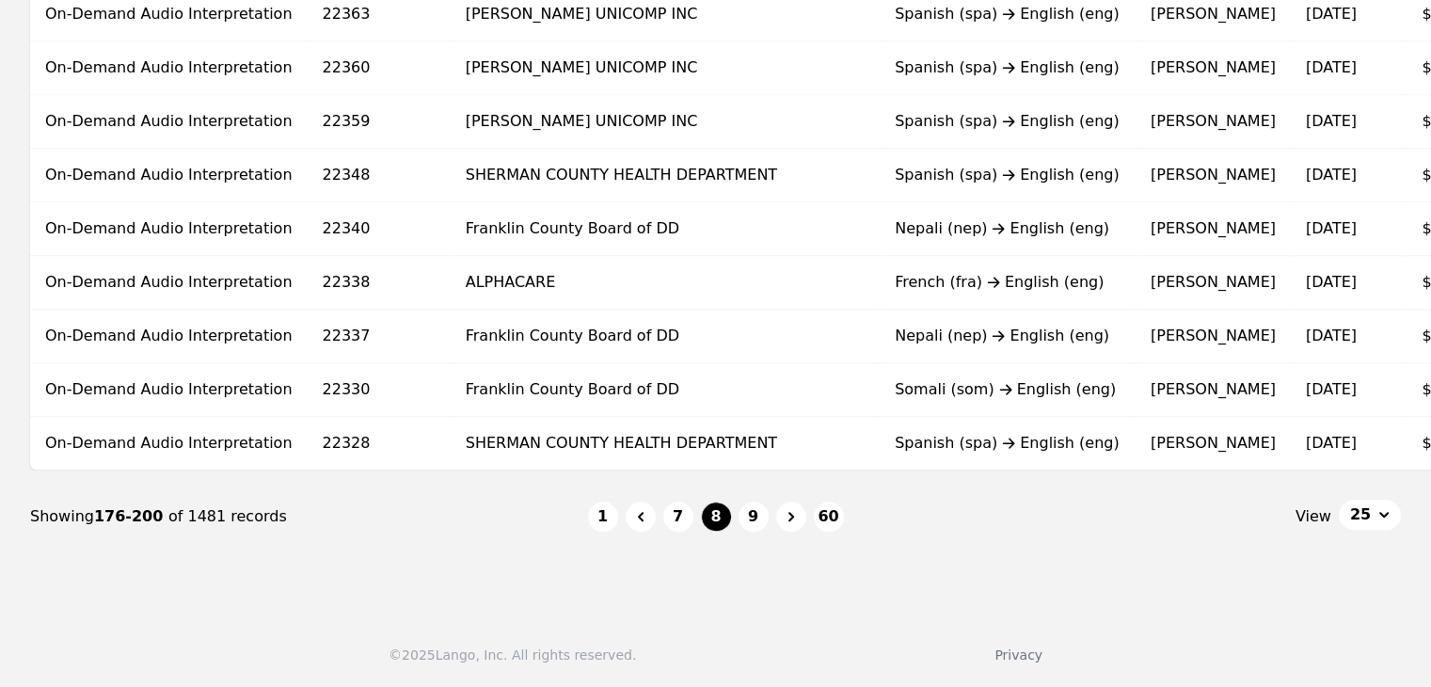
scroll to position [1260, 0]
click at [757, 521] on button "9" at bounding box center [754, 517] width 30 height 30
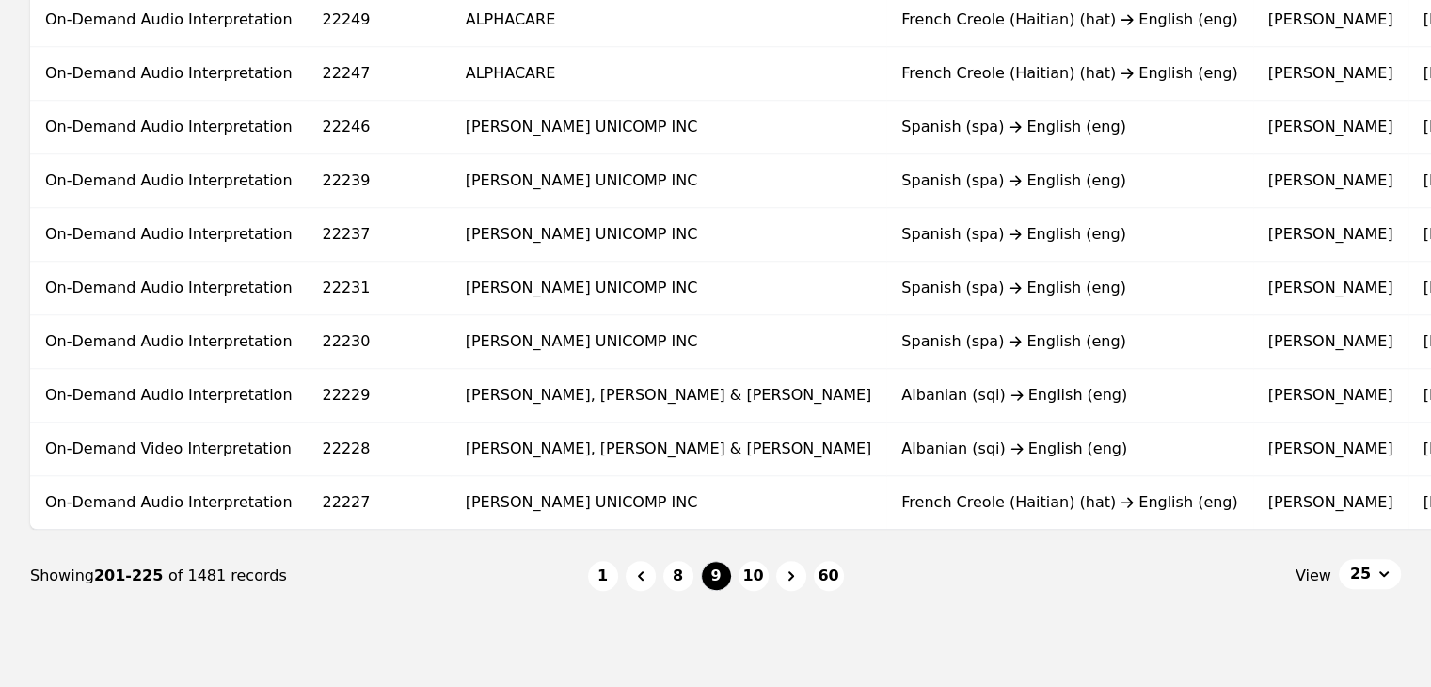
scroll to position [1260, 0]
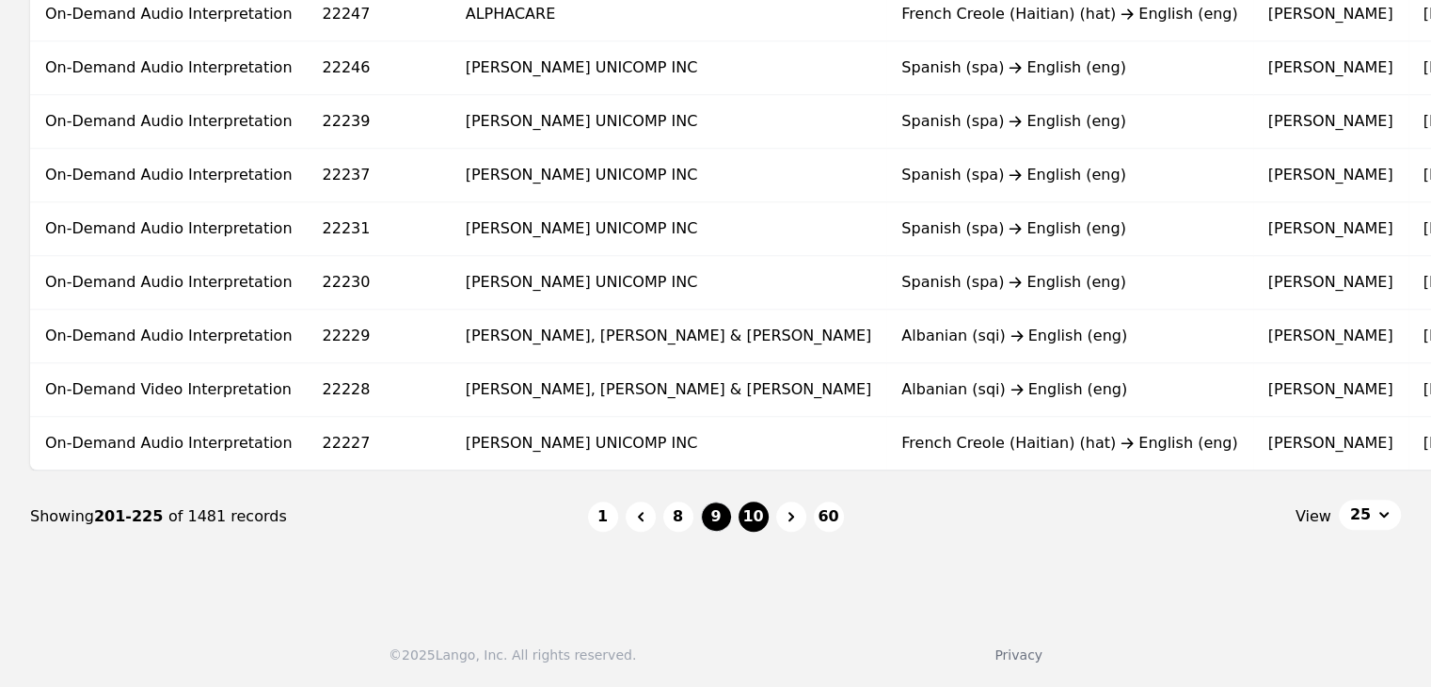
click at [759, 520] on button "10" at bounding box center [754, 517] width 30 height 30
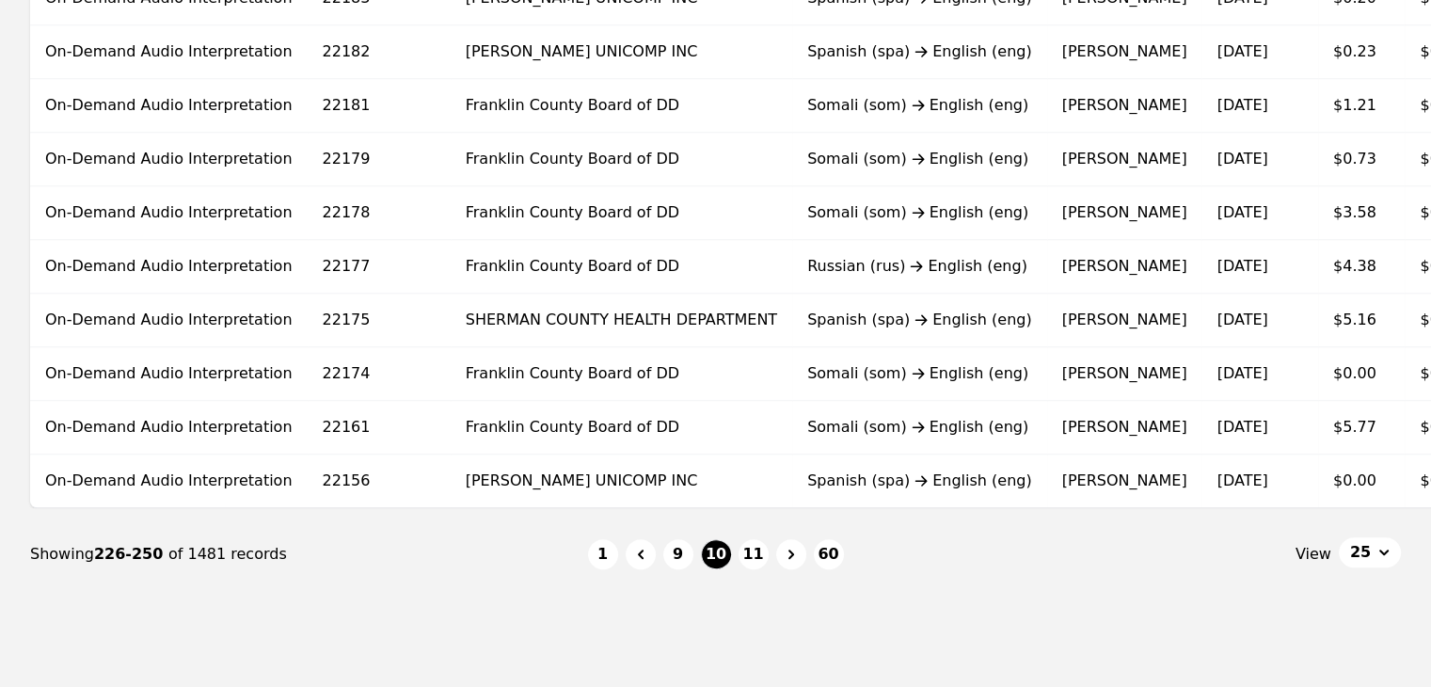
scroll to position [1238, 0]
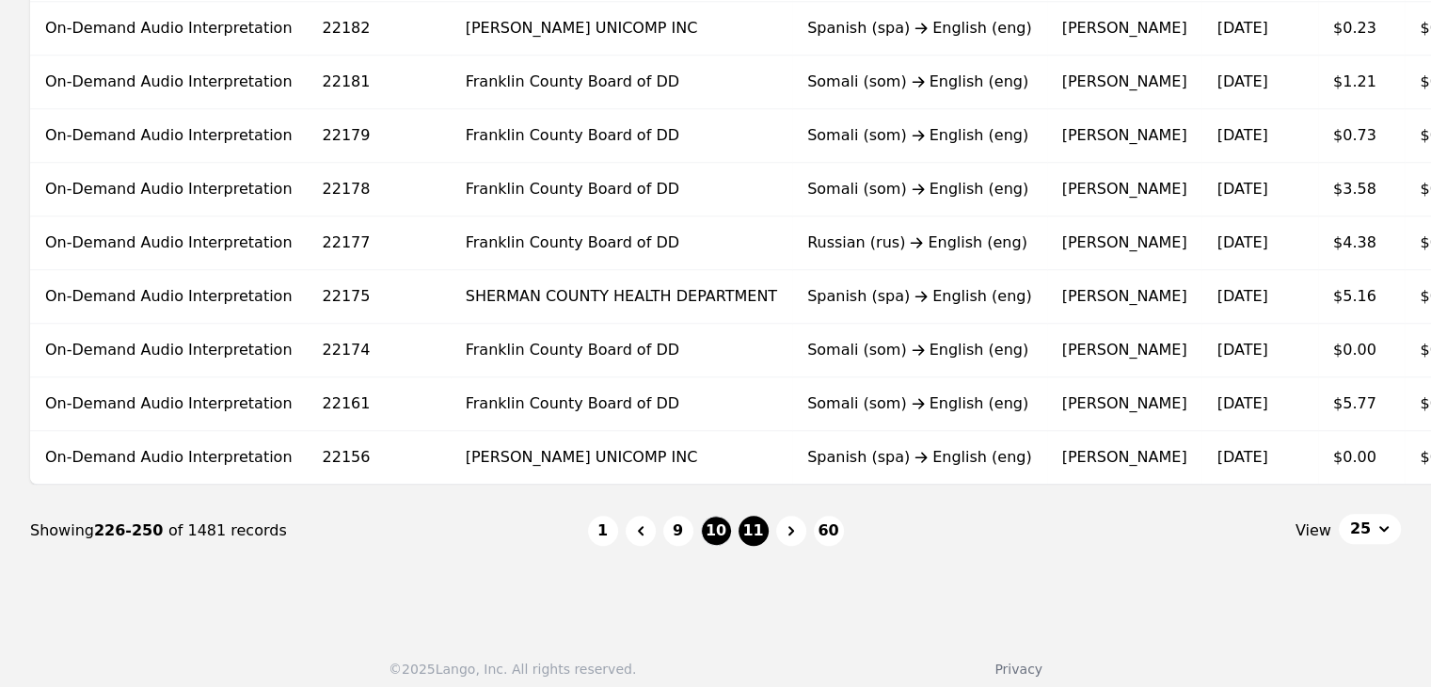
click at [759, 536] on button "11" at bounding box center [754, 531] width 30 height 30
